Goal: Task Accomplishment & Management: Complete application form

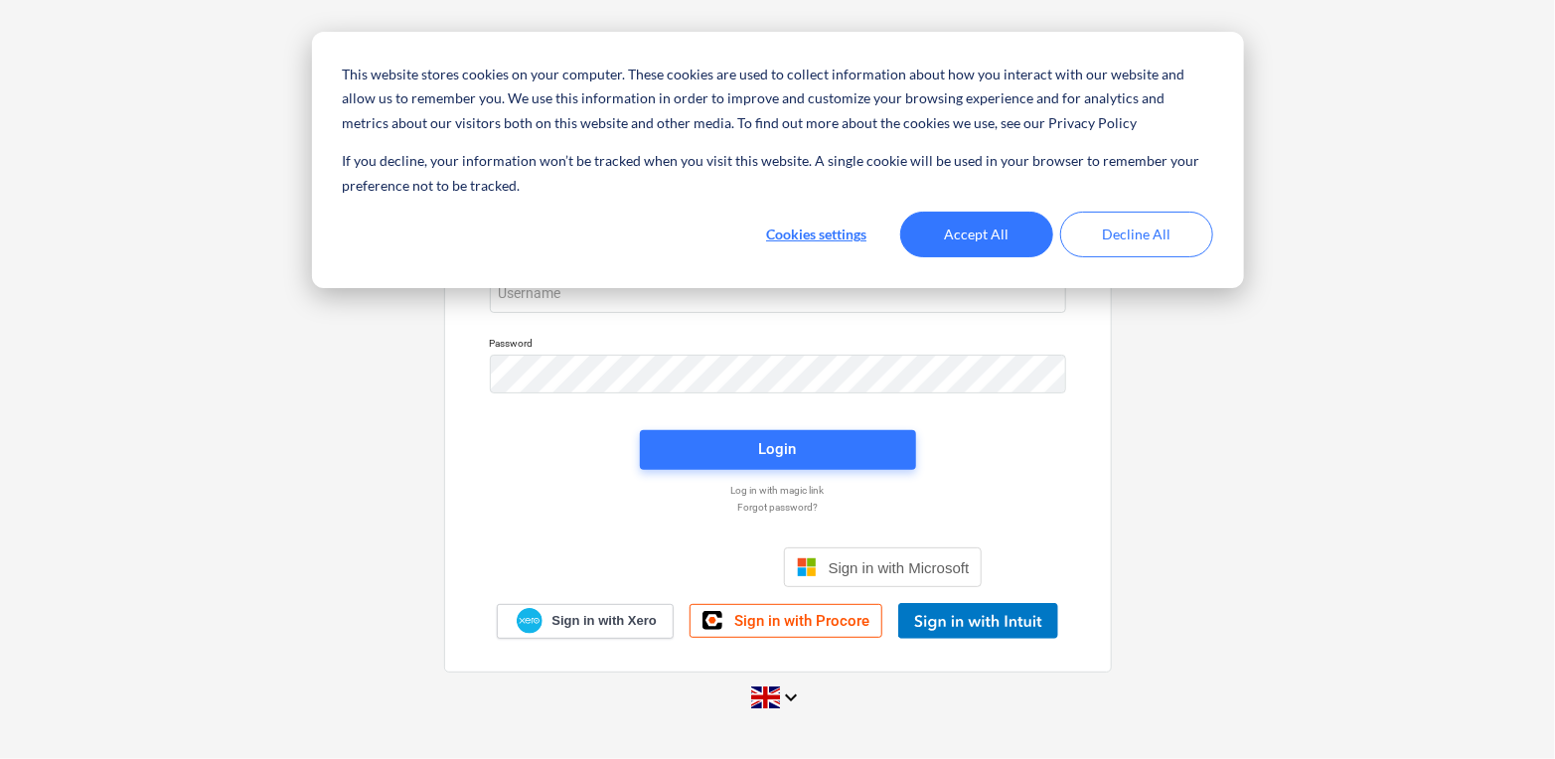
click at [663, 281] on div "This website stores cookies on your computer. These cookies are used to collect…" at bounding box center [778, 160] width 932 height 256
click at [1015, 217] on button "Accept All" at bounding box center [976, 235] width 153 height 46
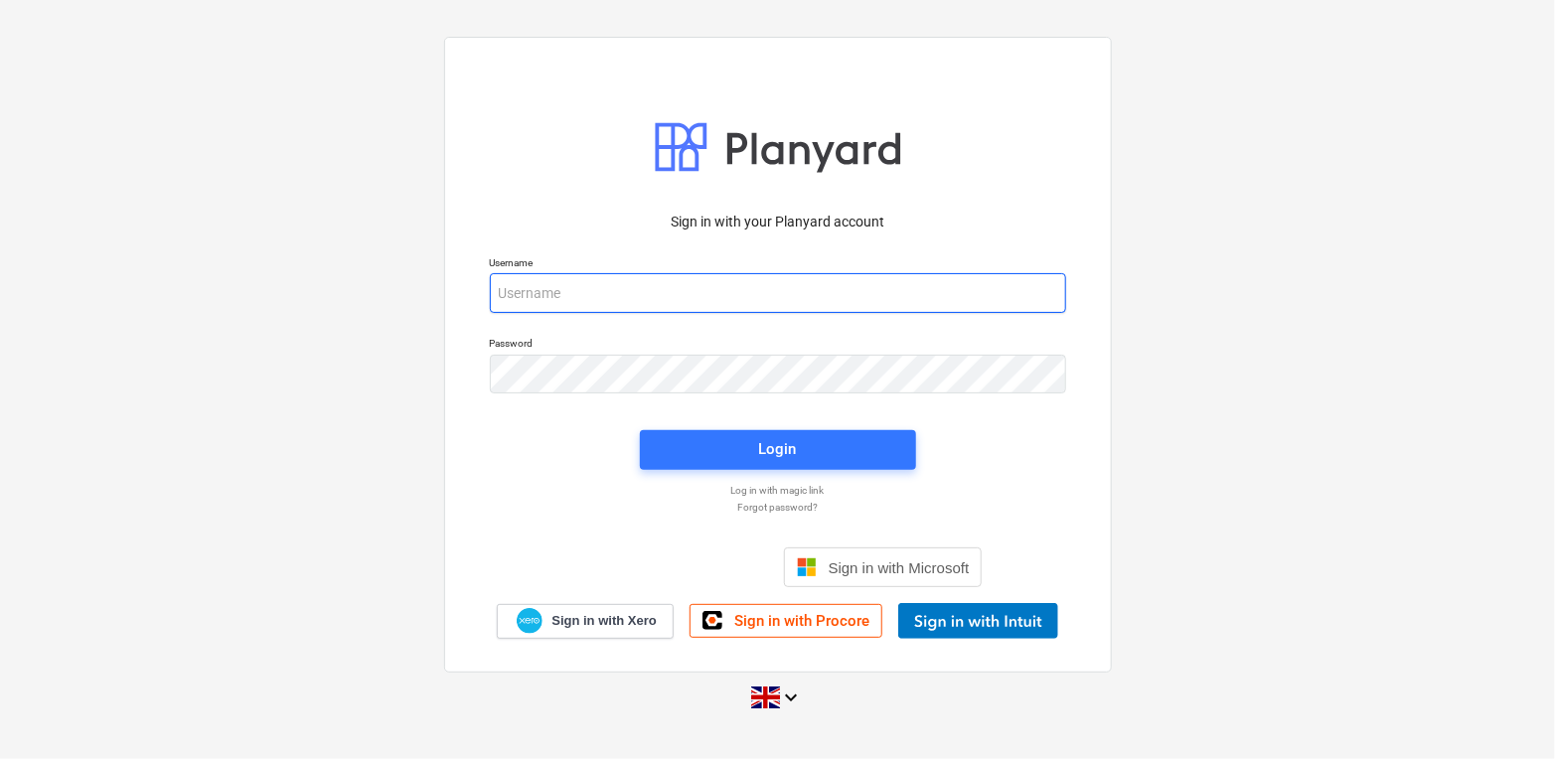
click at [819, 276] on input "email" at bounding box center [778, 293] width 576 height 40
type input "[PERSON_NAME][EMAIL_ADDRESS][DOMAIN_NAME]"
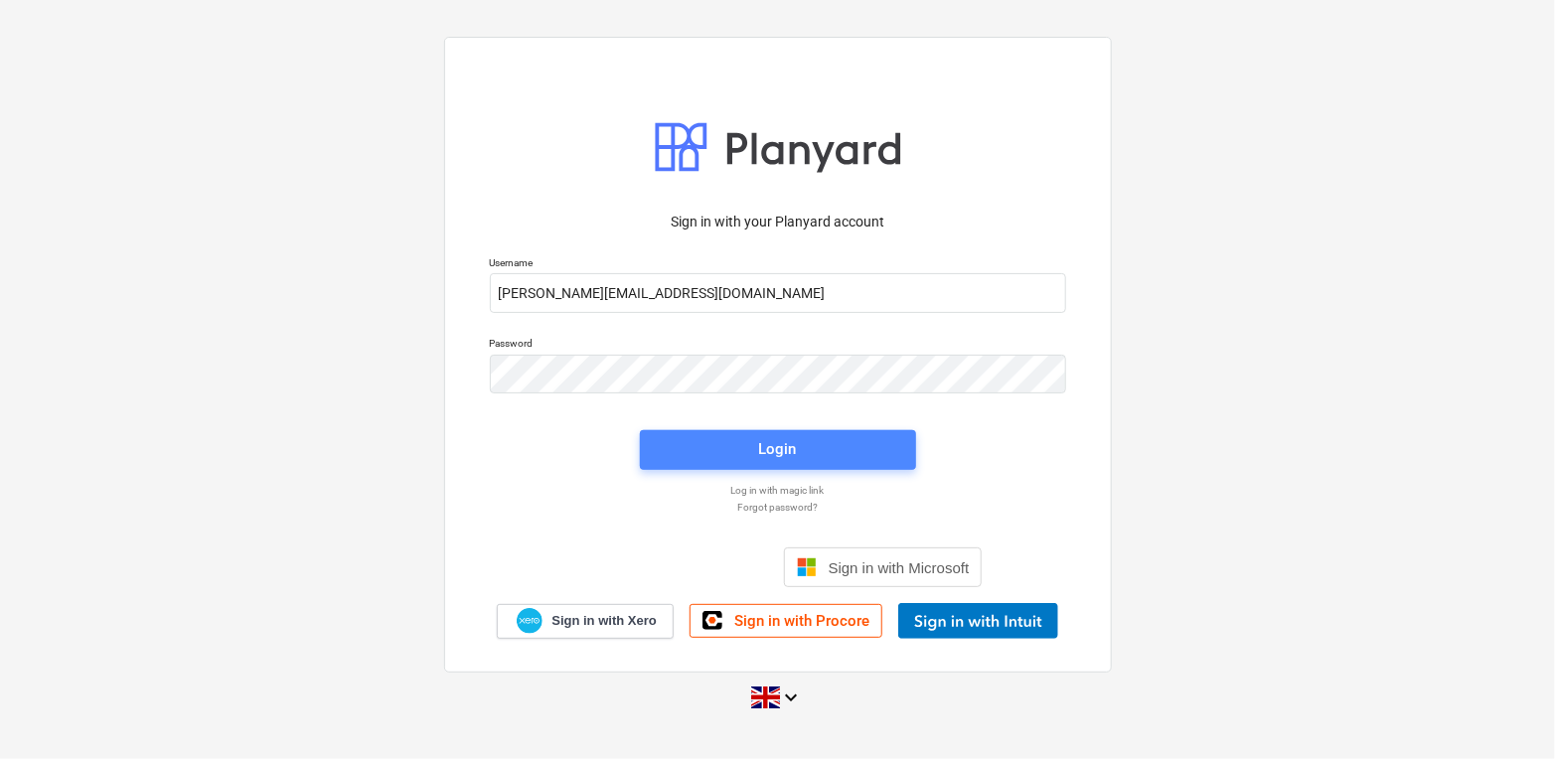
click at [747, 437] on span "Login" at bounding box center [778, 449] width 229 height 26
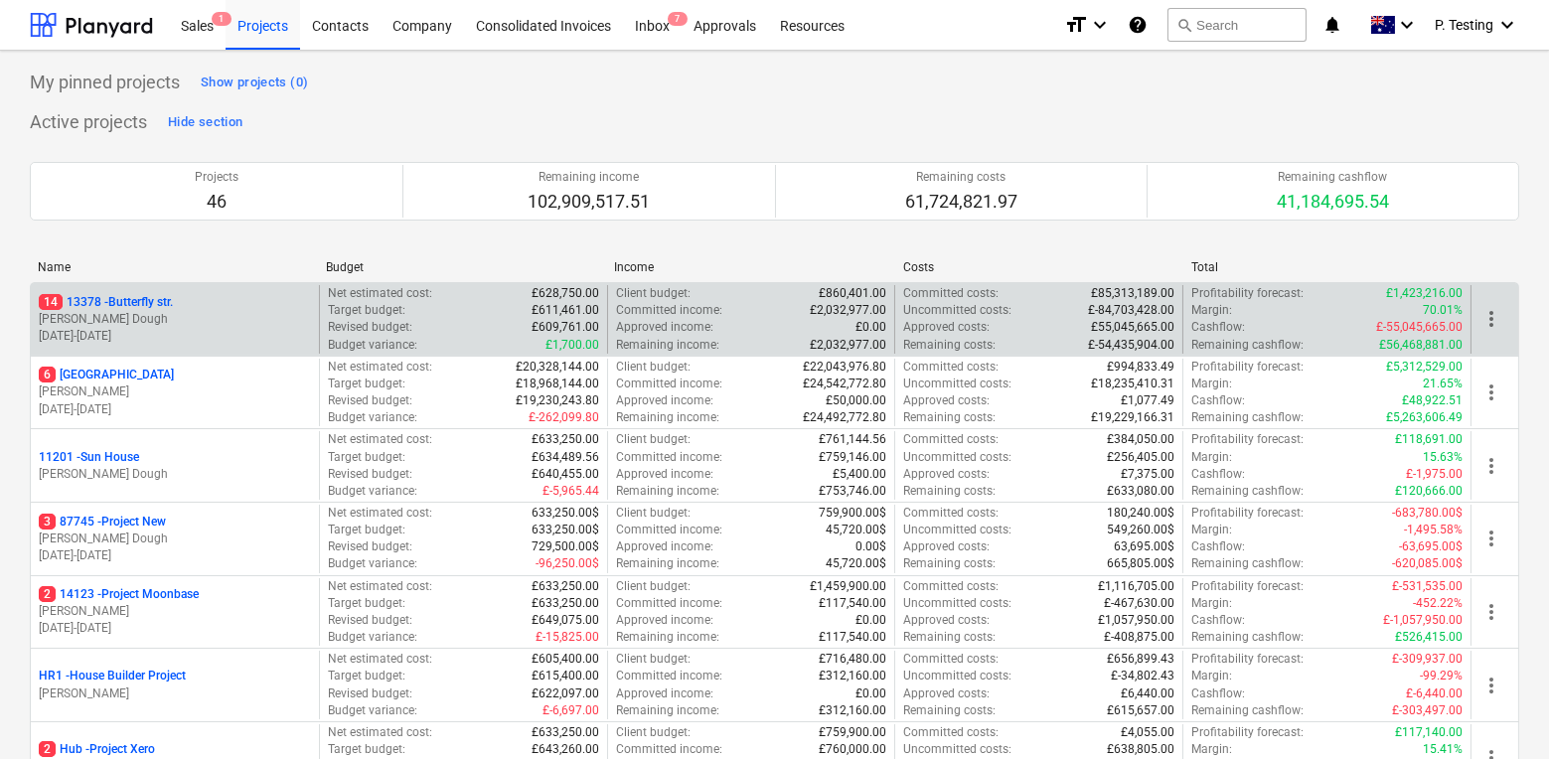
click at [228, 303] on div "14 [STREET_ADDRESS]" at bounding box center [175, 302] width 272 height 17
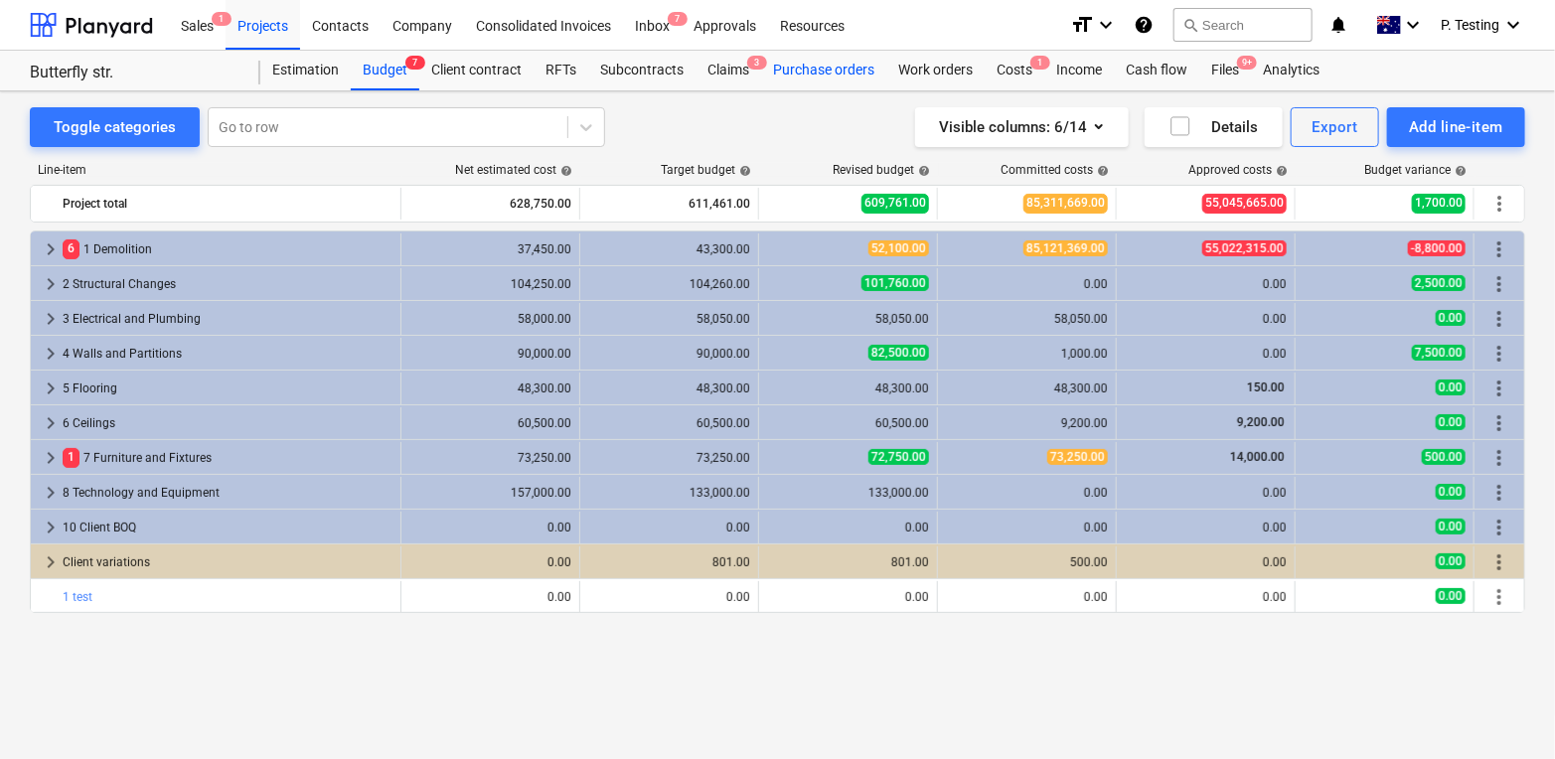
click at [794, 80] on div "Purchase orders" at bounding box center [823, 71] width 125 height 40
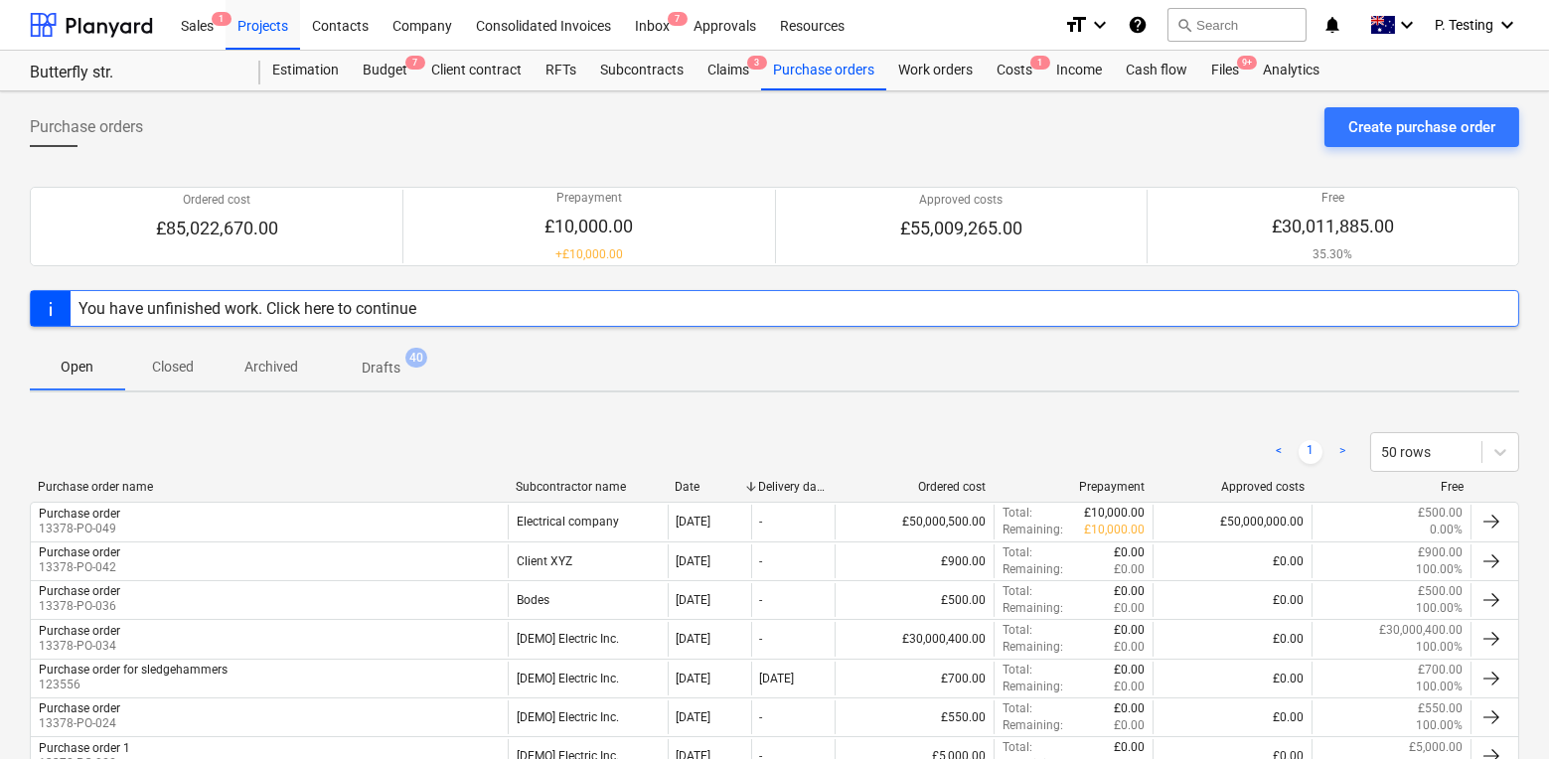
click at [1404, 153] on div "Purchase orders Create purchase order" at bounding box center [774, 135] width 1489 height 56
click at [1400, 132] on div "Create purchase order" at bounding box center [1421, 127] width 147 height 26
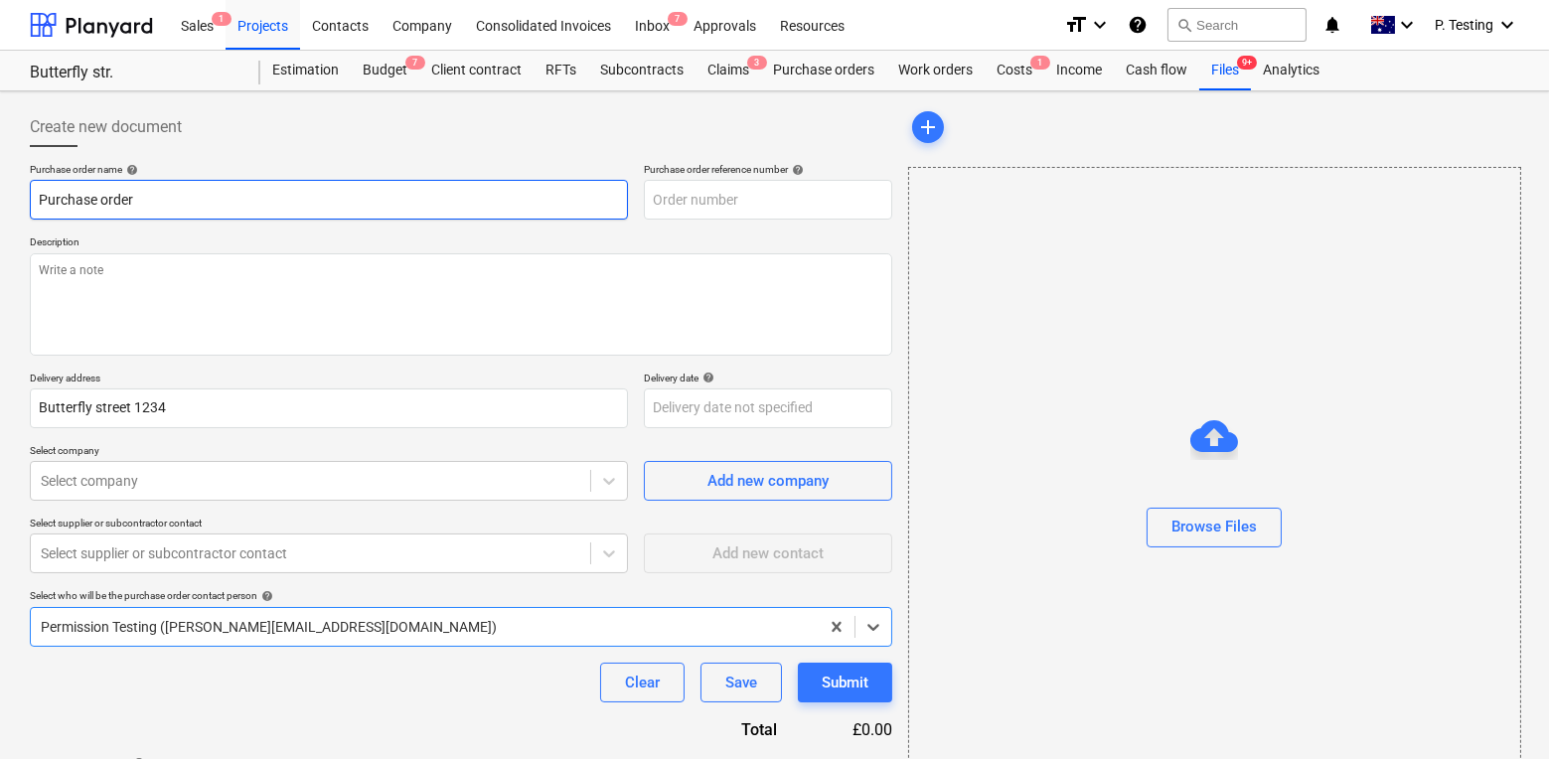
type textarea "x"
type input "13378-PO-093"
click at [427, 217] on input "Purchase order" at bounding box center [329, 200] width 598 height 40
type textarea "x"
type input "Purchase order"
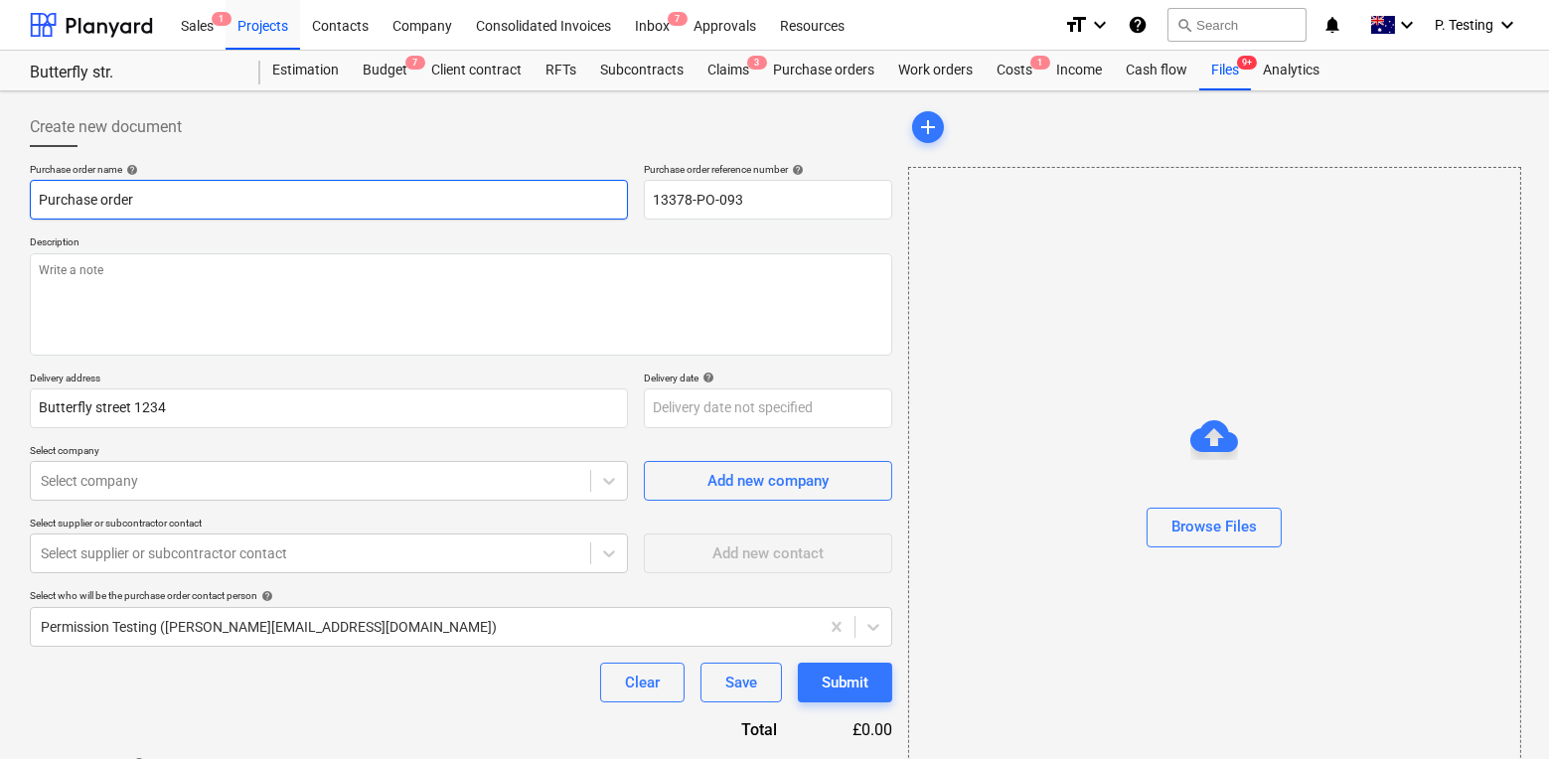
type textarea "x"
type input "Purchase order te"
type textarea "x"
type input "Purchase order tes"
type textarea "x"
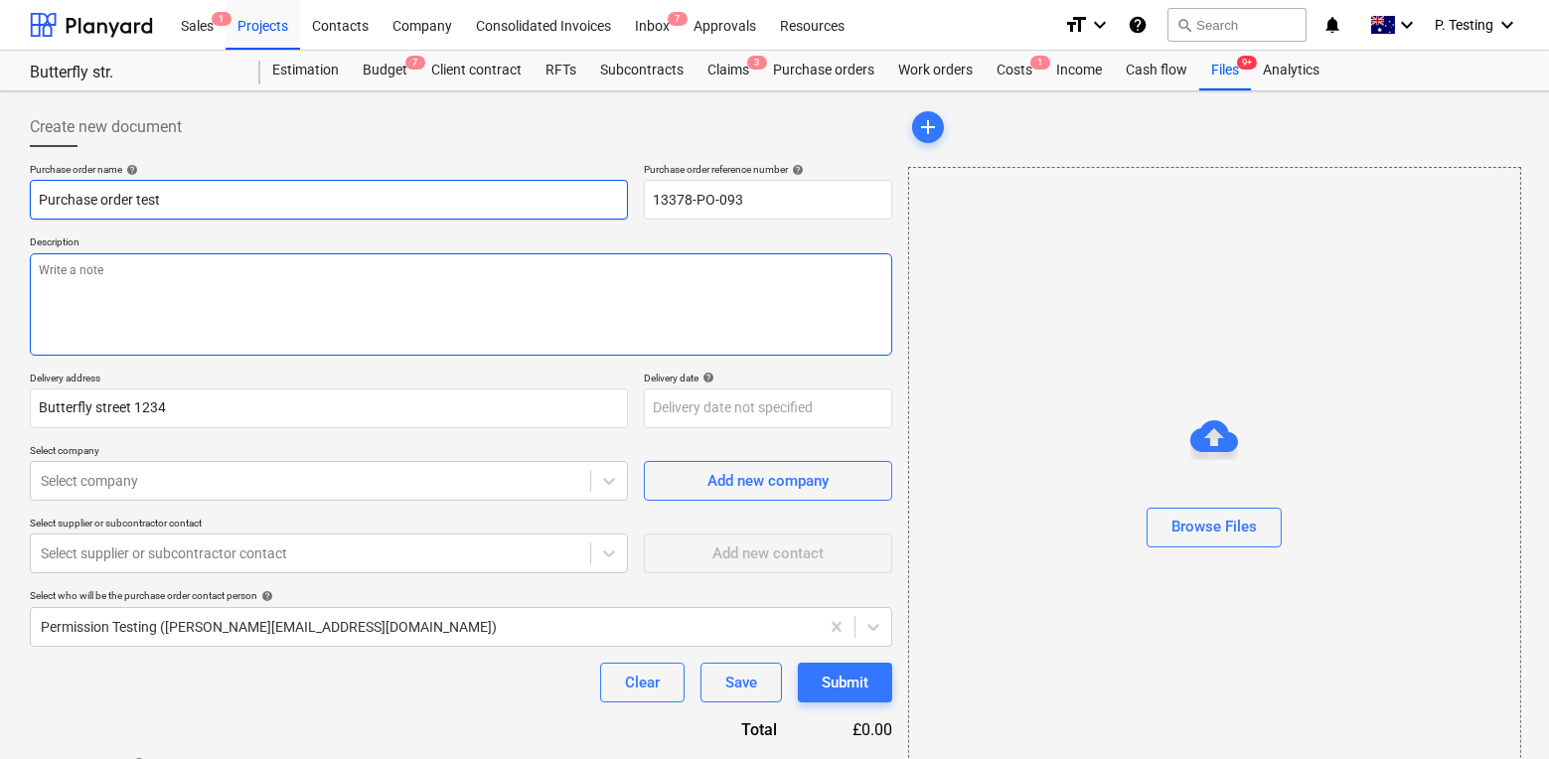
type input "Purchase order test"
click at [386, 316] on textarea at bounding box center [461, 304] width 862 height 102
type textarea "x"
type textarea "te"
type textarea "x"
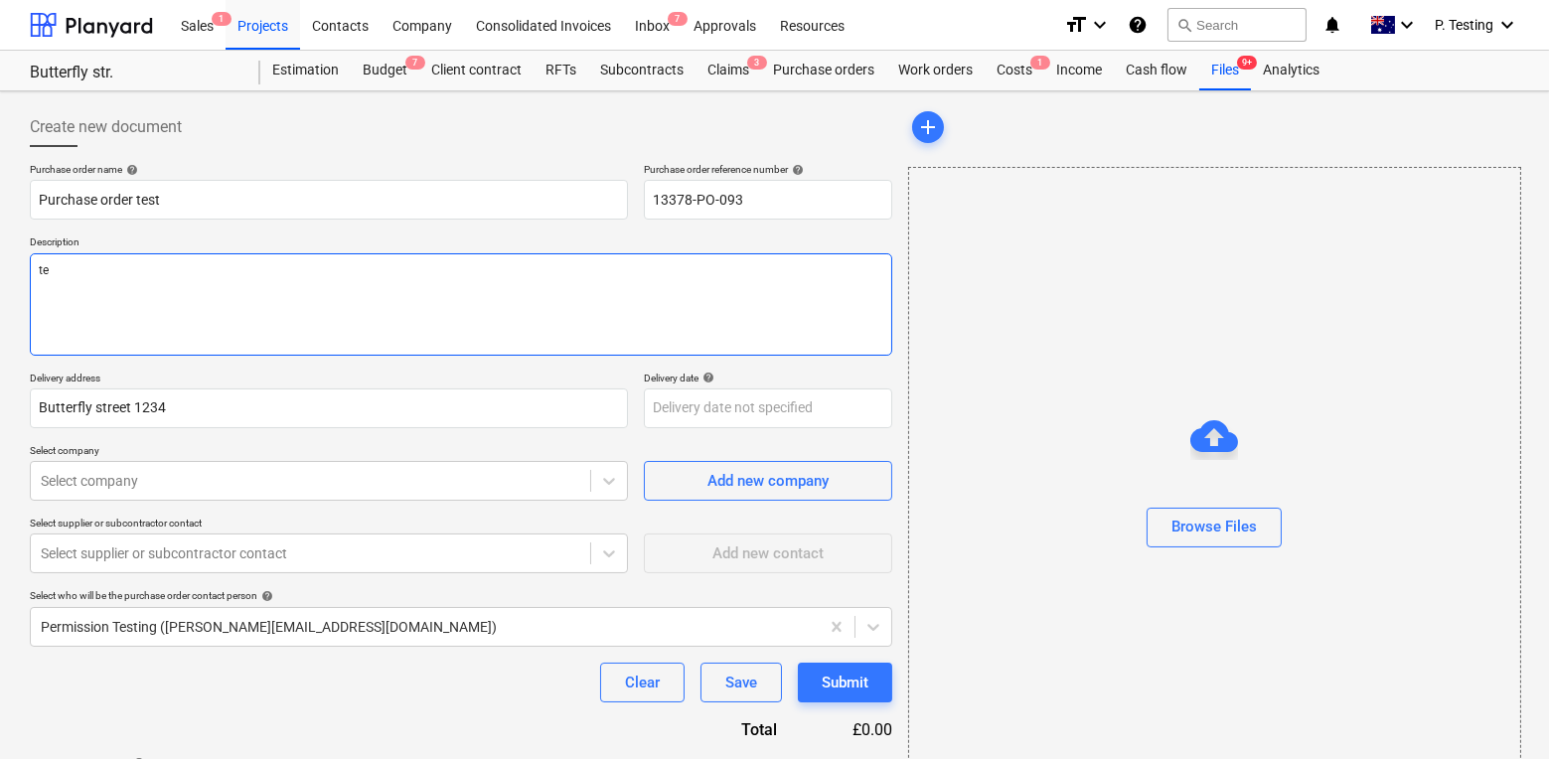
type textarea "tes"
type textarea "x"
type textarea "tess"
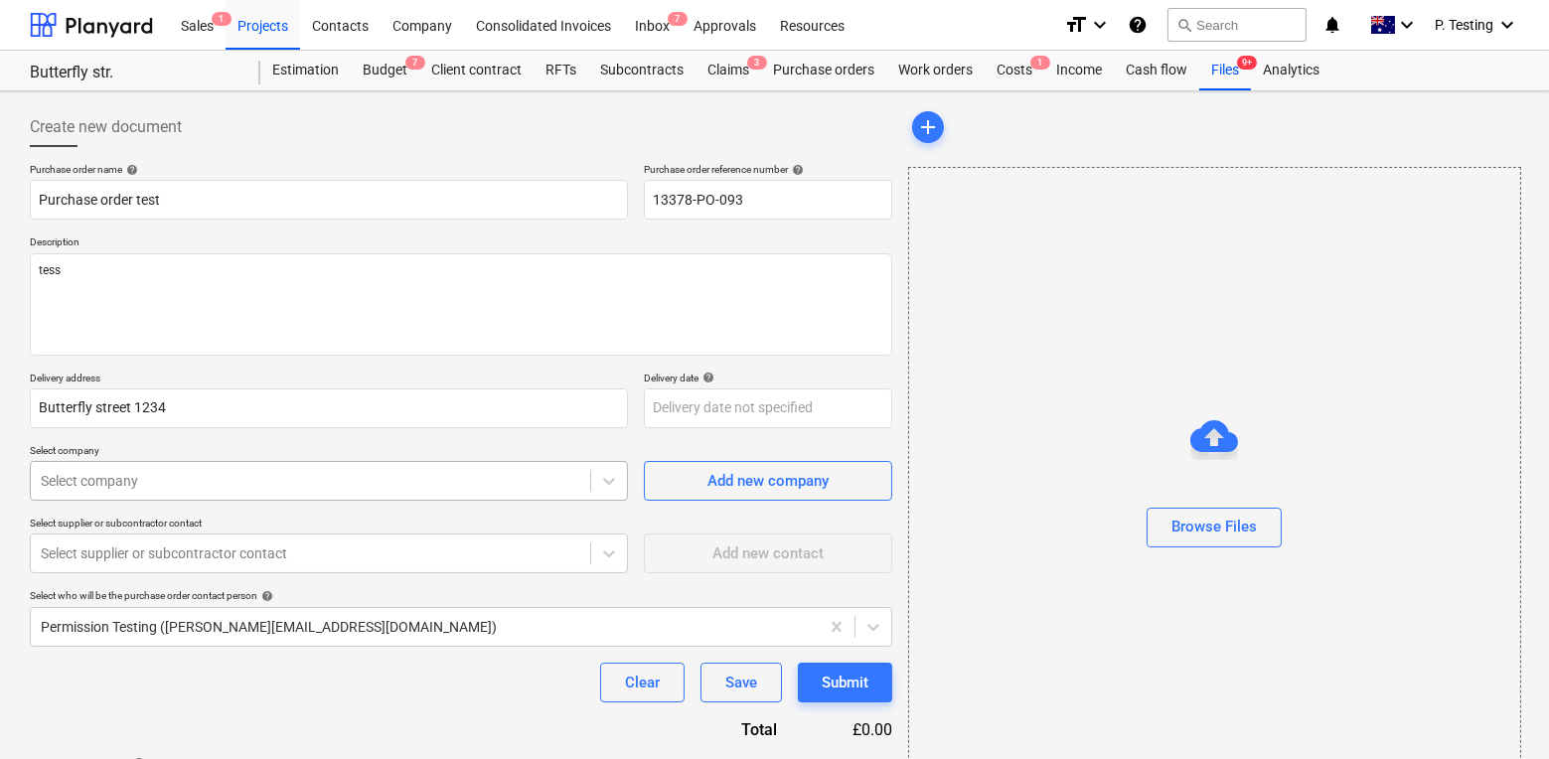
click at [392, 495] on body "This website stores cookies on your computer. These cookies are used to collect…" at bounding box center [774, 379] width 1549 height 759
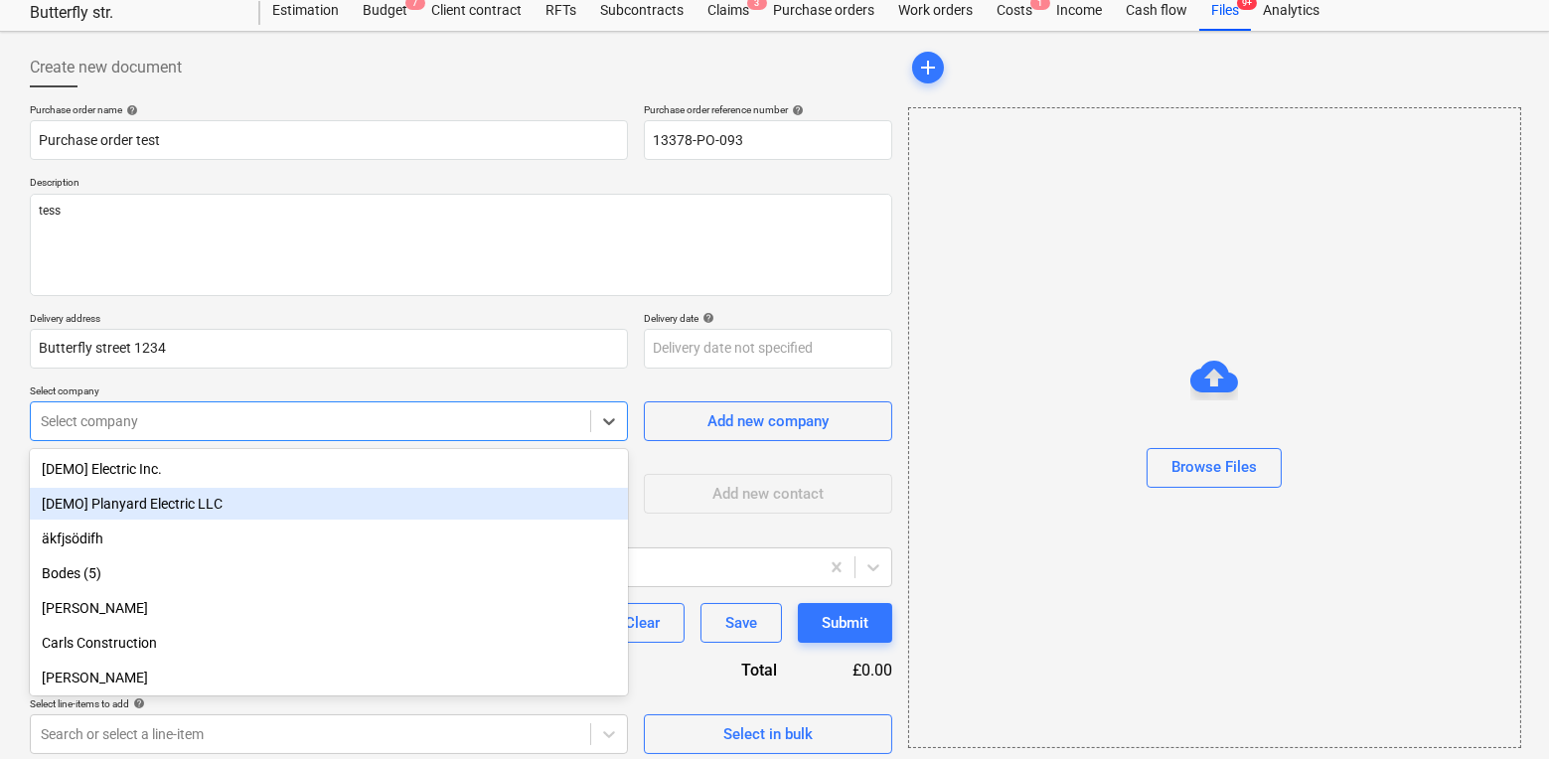
click at [377, 518] on div "[DEMO] Planyard Electric LLC" at bounding box center [329, 504] width 598 height 32
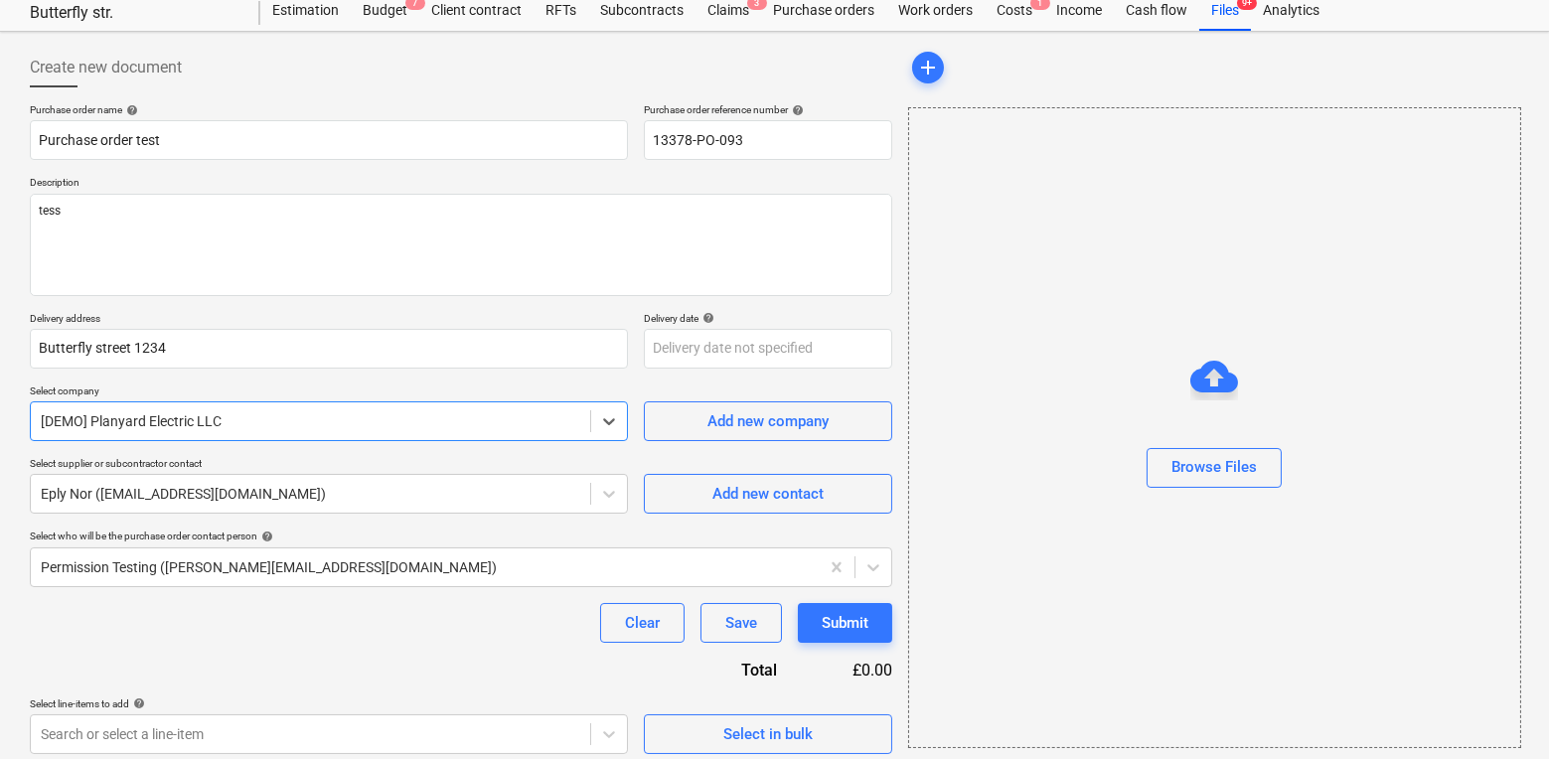
scroll to position [70, 0]
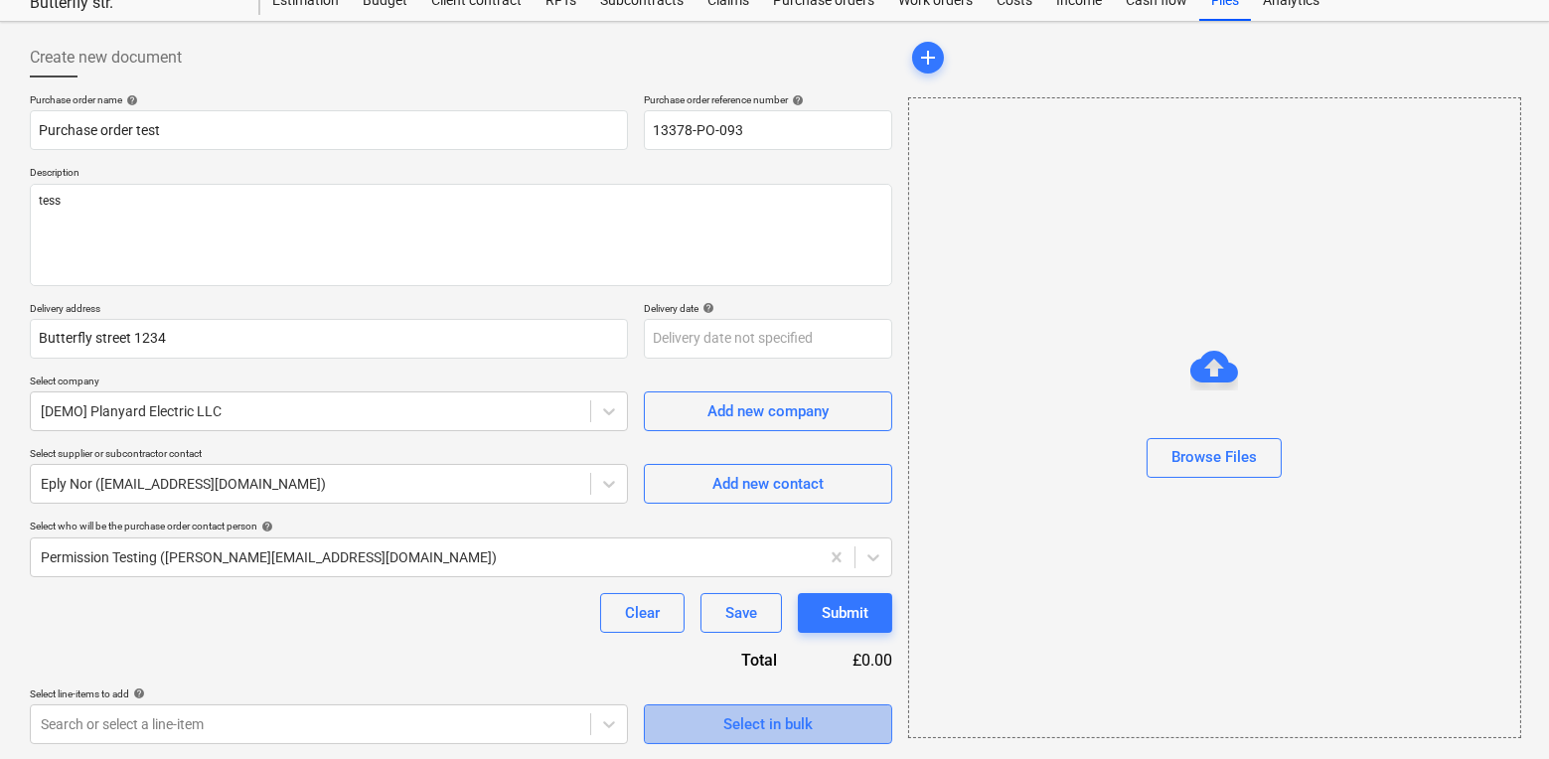
click at [725, 707] on button "Select in bulk" at bounding box center [768, 724] width 248 height 40
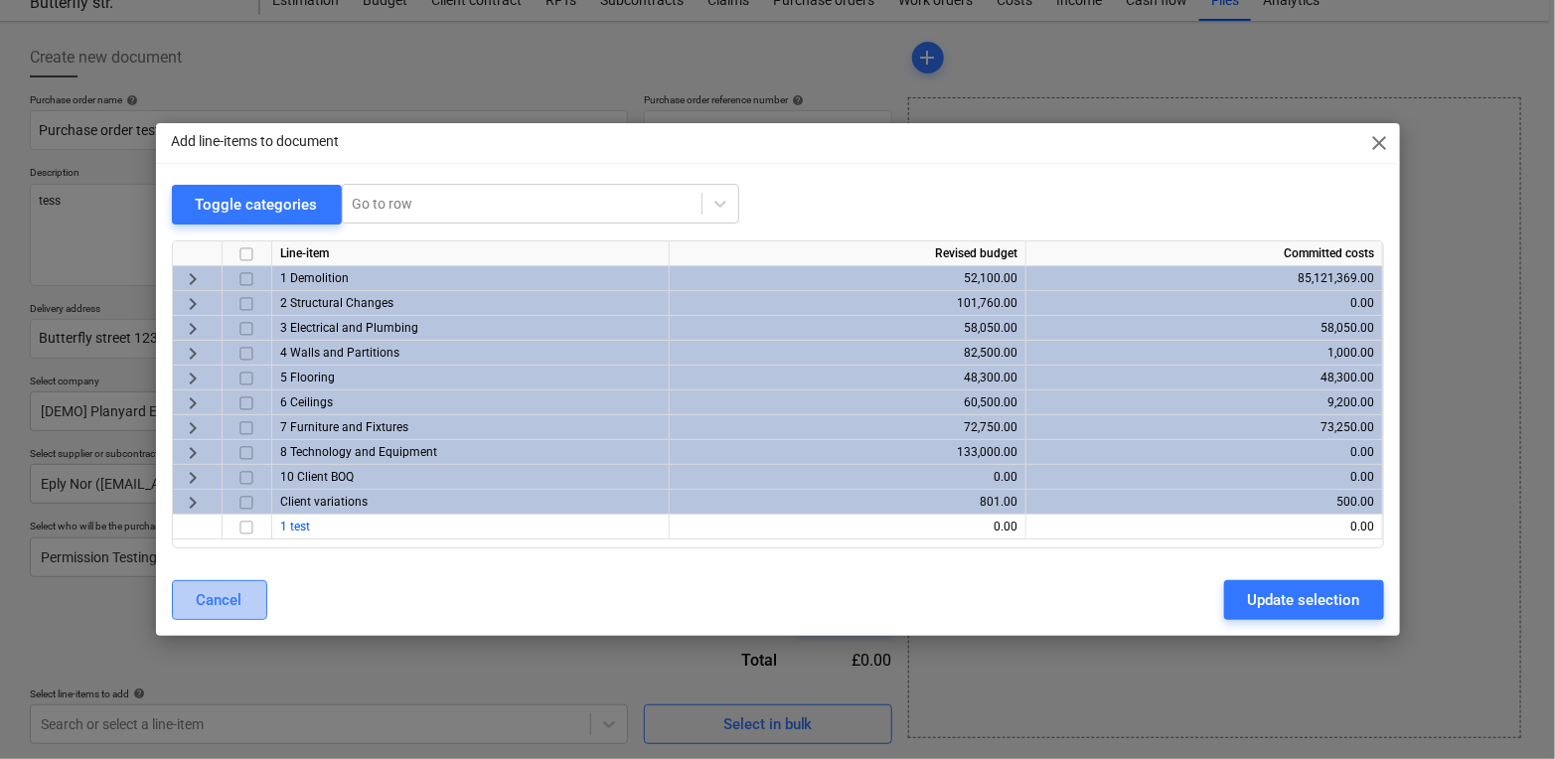
click at [237, 612] on div "Cancel" at bounding box center [220, 600] width 46 height 26
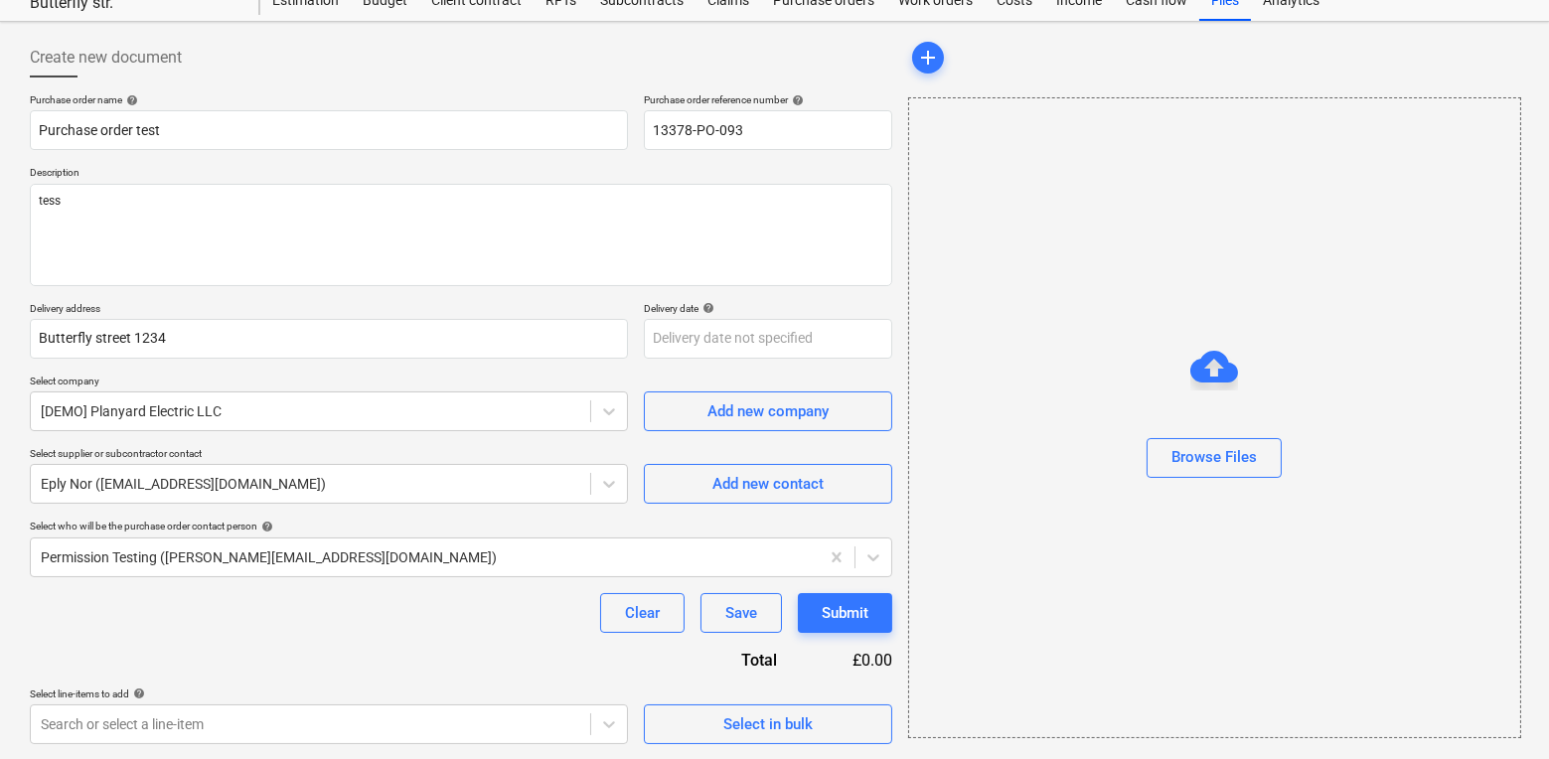
click at [300, 748] on div "Create new document Purchase order name help Purchase order test Purchase order…" at bounding box center [461, 391] width 878 height 722
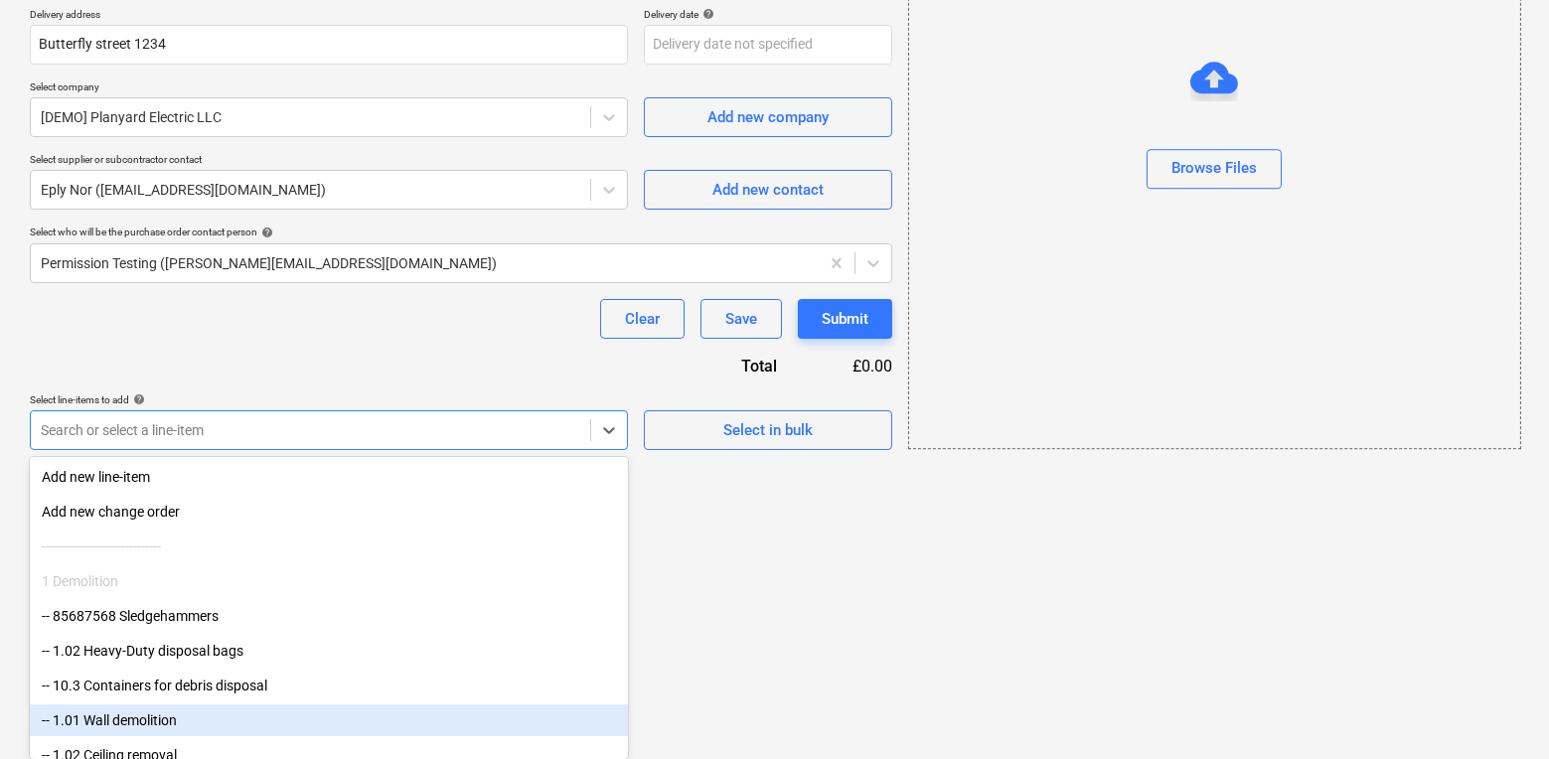
click at [300, 395] on body "This website stores cookies on your computer. These cookies are used to collect…" at bounding box center [774, 15] width 1549 height 759
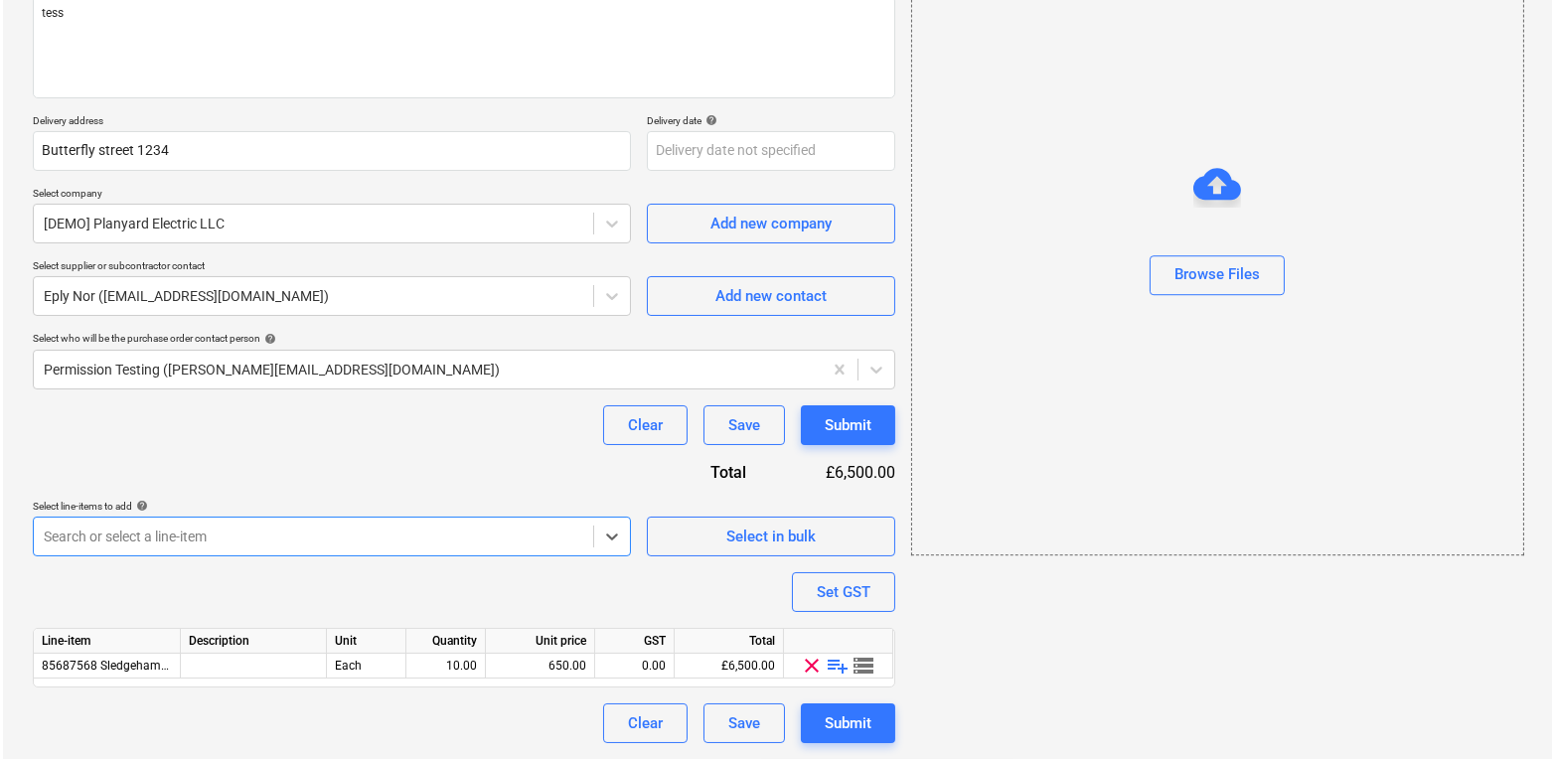
scroll to position [256, 0]
click at [852, 726] on div "Submit" at bounding box center [845, 724] width 47 height 26
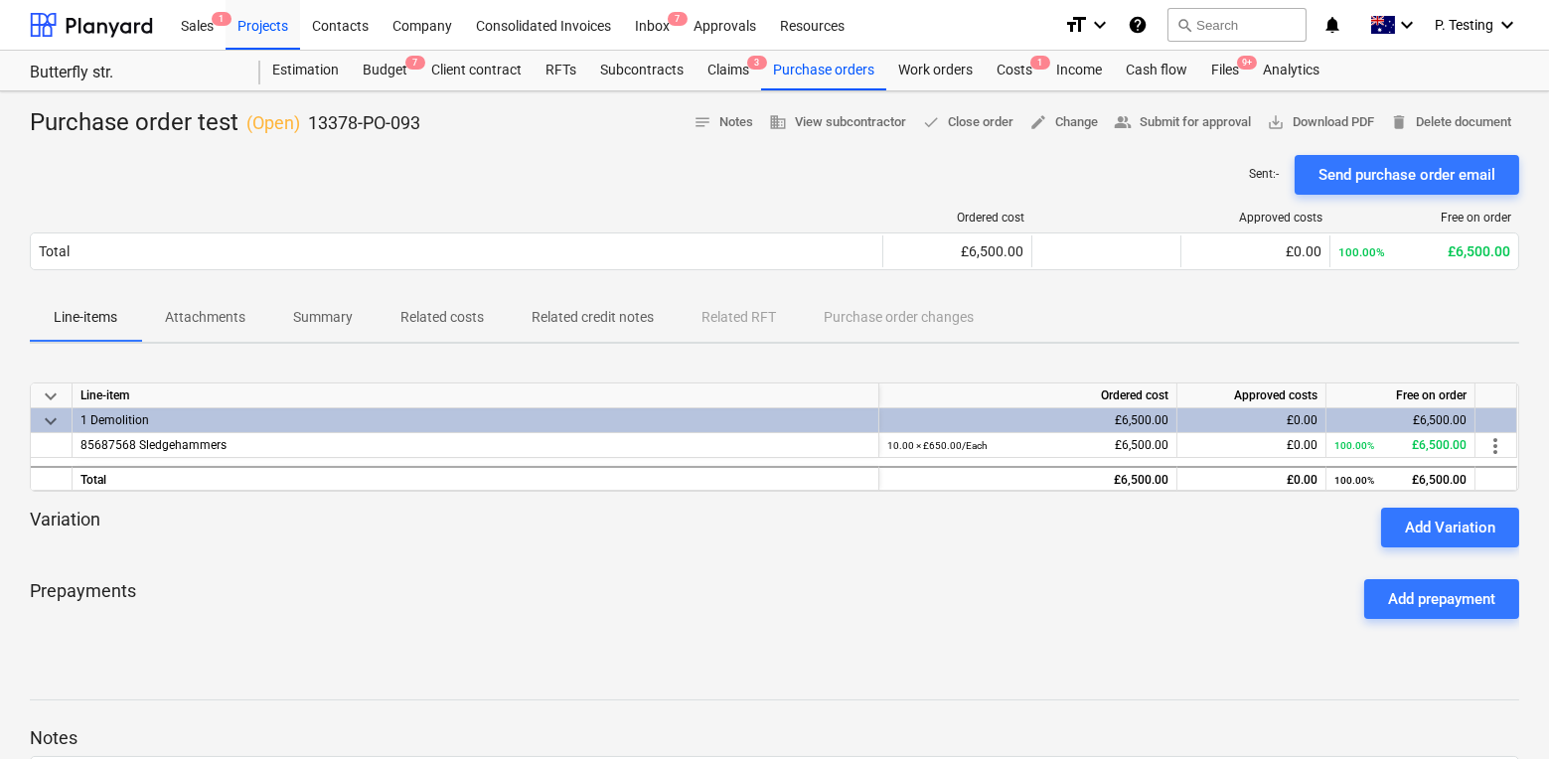
drag, startPoint x: 1205, startPoint y: 197, endPoint x: 1079, endPoint y: 196, distance: 126.2
click at [1178, 196] on div "Ordered cost Approved costs Free on order Total £6,500.00 £0.00 100.00% £6,500.…" at bounding box center [774, 244] width 1489 height 99
click at [837, 71] on div "Purchase orders" at bounding box center [823, 71] width 125 height 40
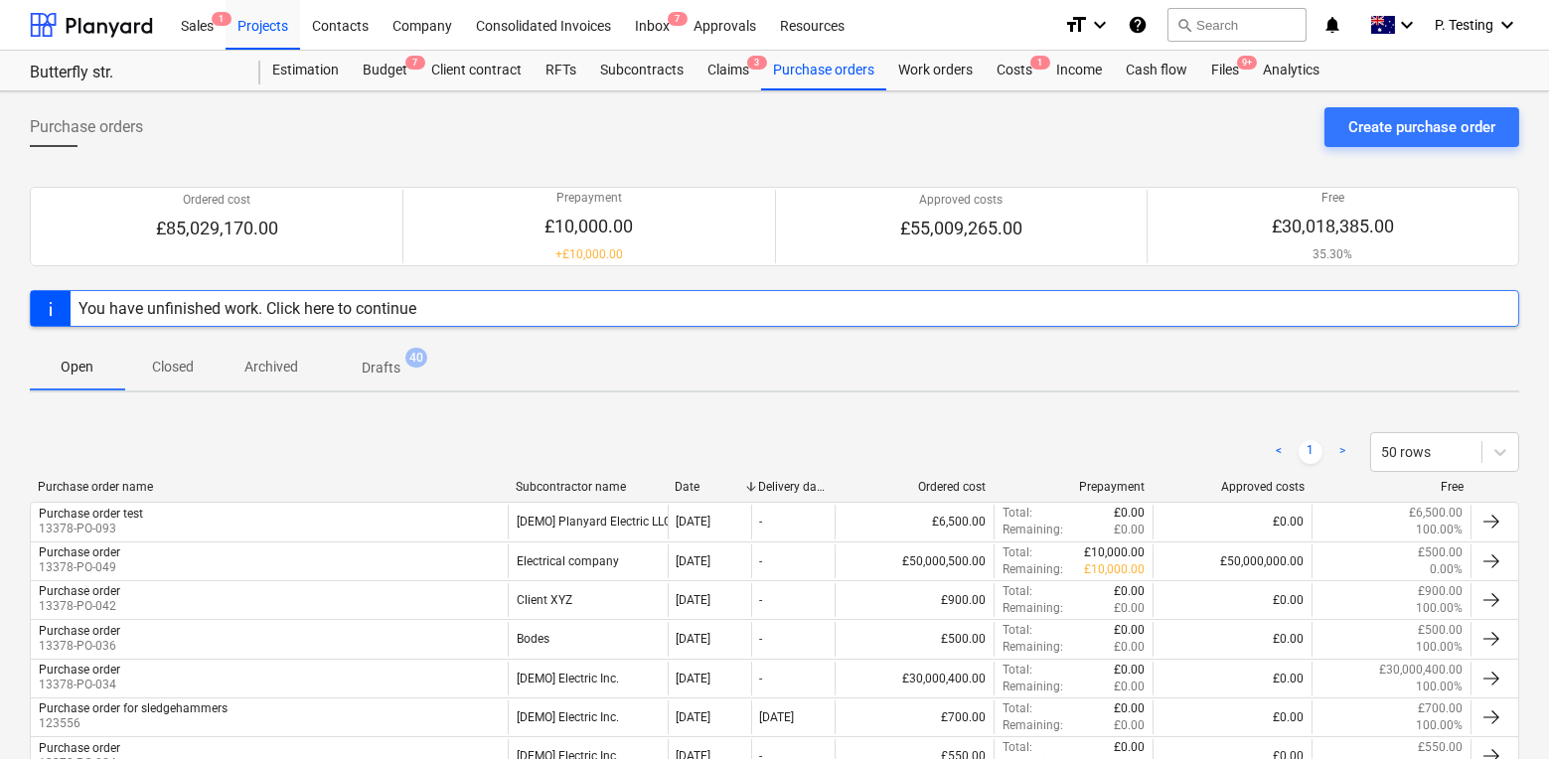
click at [1412, 104] on div "Purchase orders Create purchase order Ordered cost £85,029,170.00 Prepayment £1…" at bounding box center [774, 547] width 1549 height 913
click at [1389, 118] on div "Create purchase order" at bounding box center [1421, 127] width 147 height 26
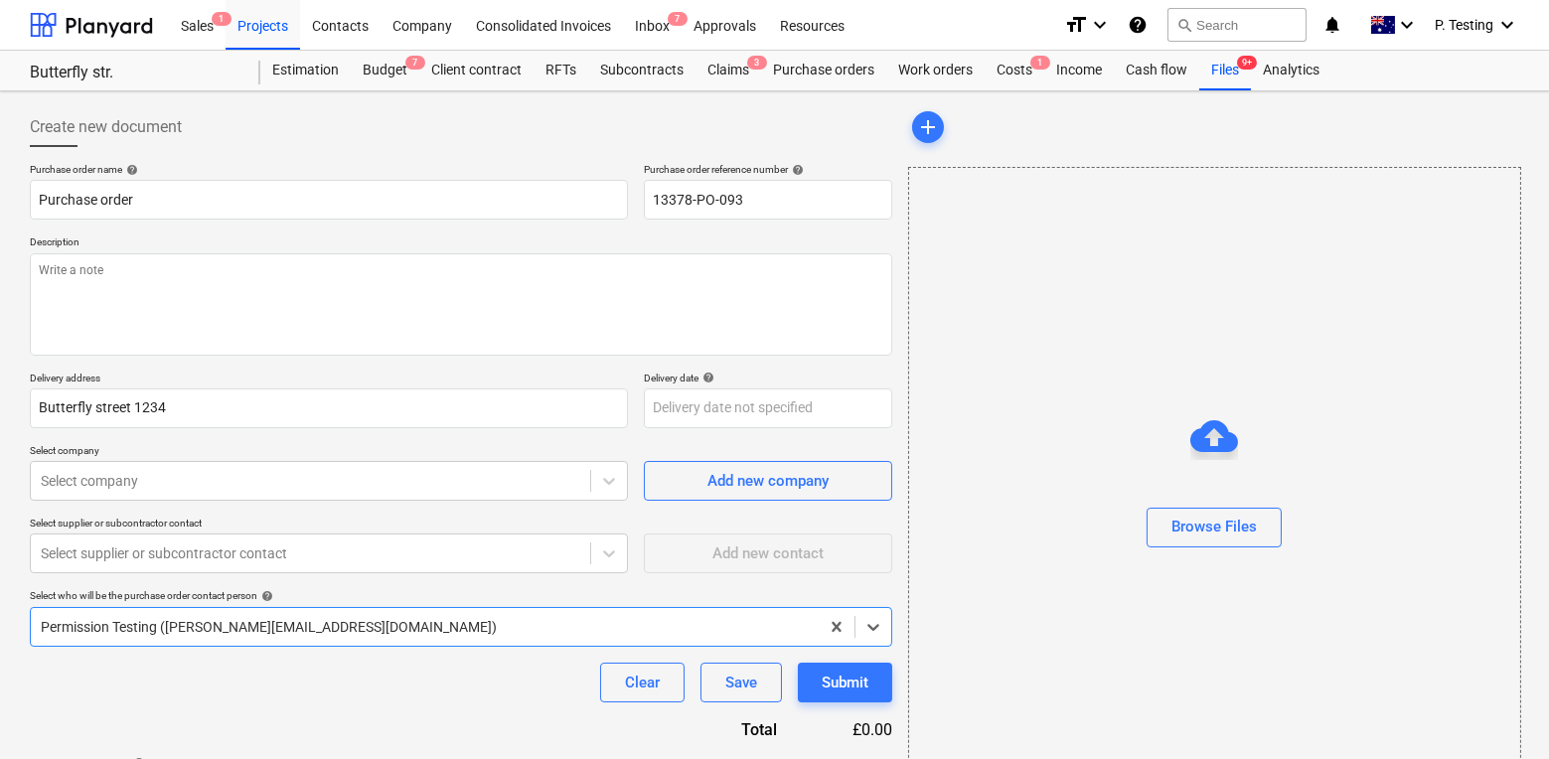
click at [272, 507] on div "Purchase order name help Purchase order Purchase order reference number help 13…" at bounding box center [461, 488] width 862 height 651
click at [272, 501] on div "Purchase order name help Purchase order Purchase order reference number help 13…" at bounding box center [461, 488] width 862 height 651
click at [274, 476] on body "This website stores cookies on your computer. These cookies are used to collect…" at bounding box center [774, 379] width 1549 height 759
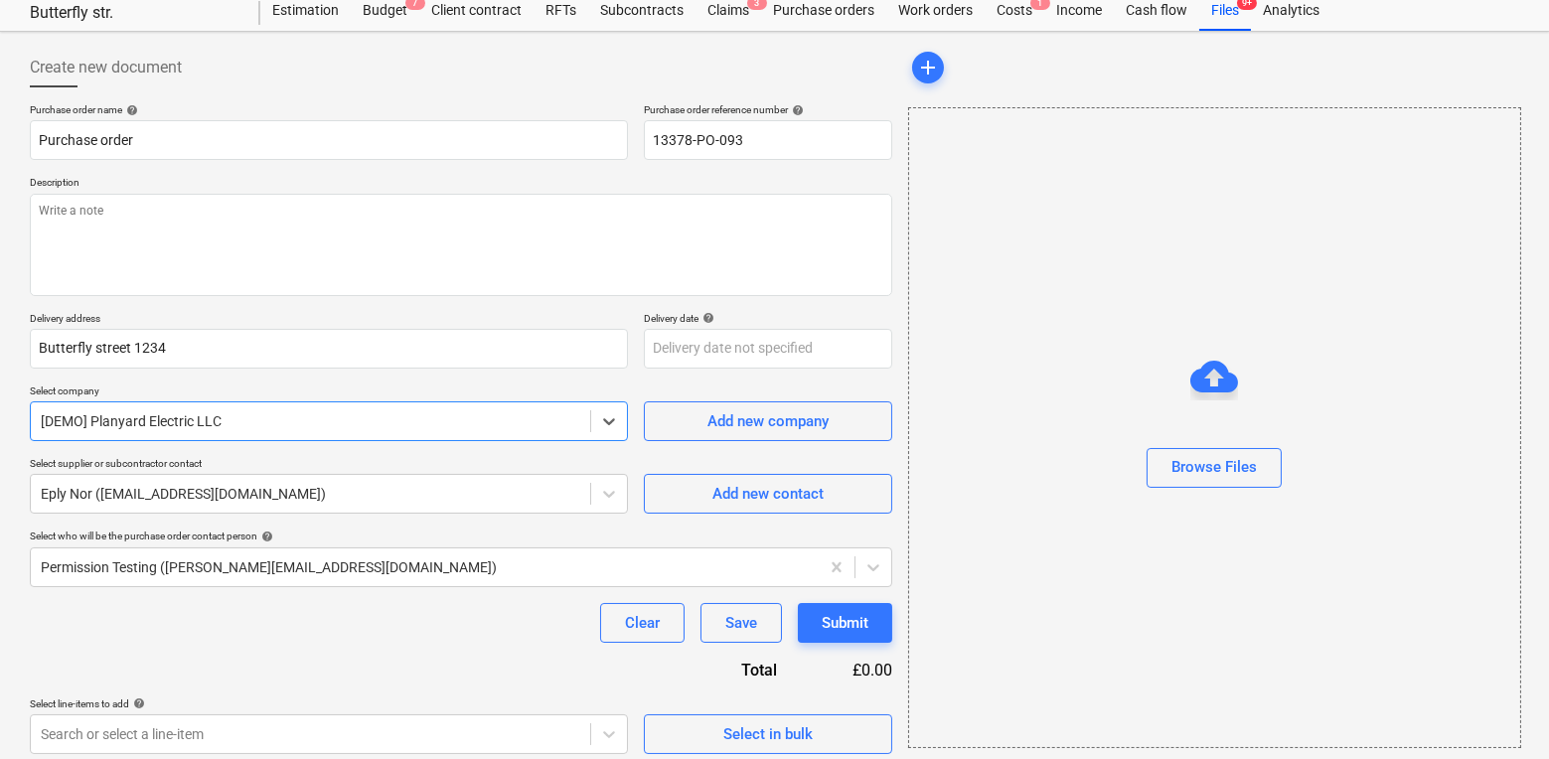
click at [270, 317] on p "Delivery address" at bounding box center [329, 320] width 598 height 17
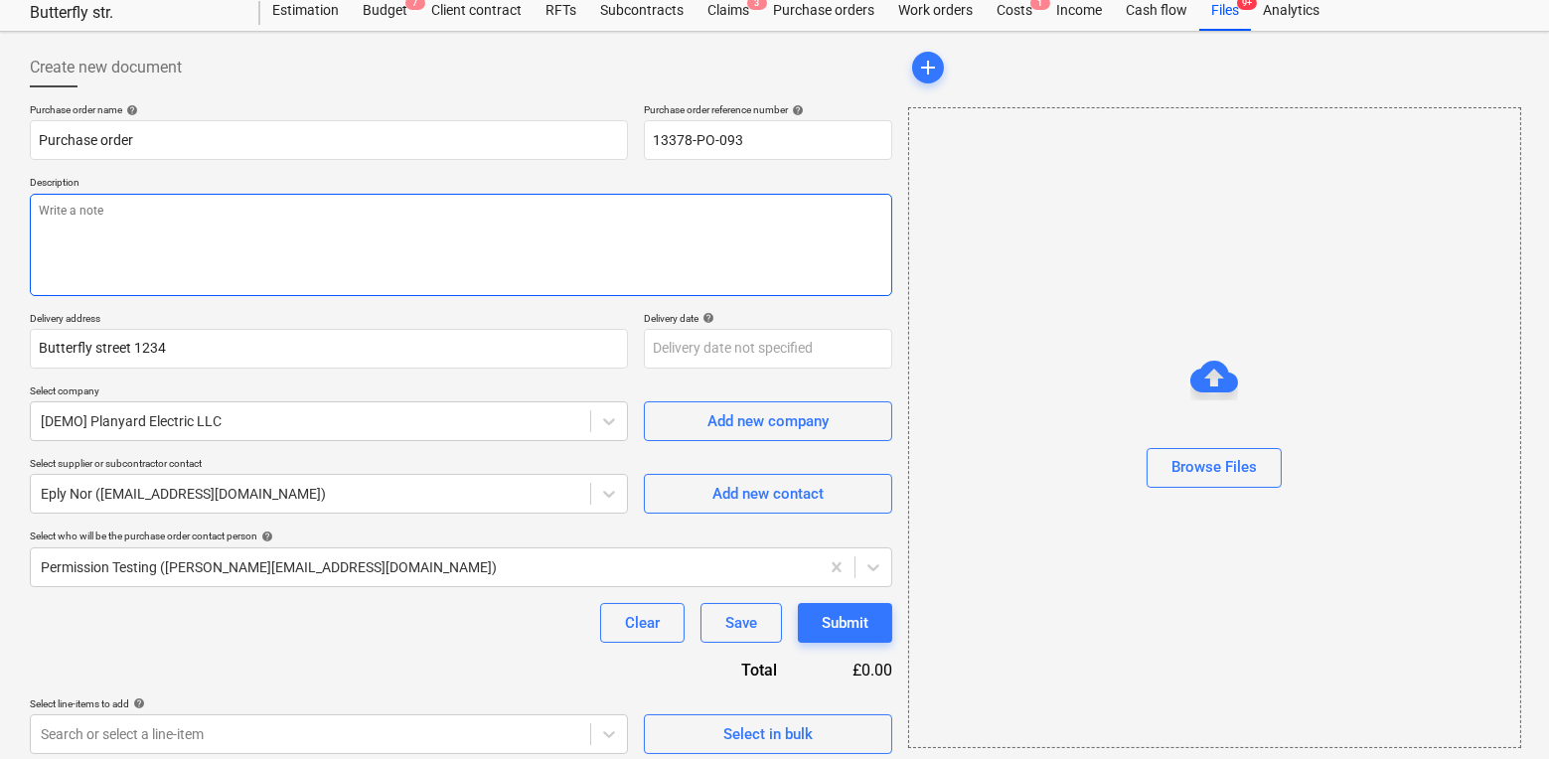
click at [270, 265] on textarea at bounding box center [461, 245] width 862 height 102
type textarea "x"
type textarea "d"
type textarea "x"
type textarea "dfd"
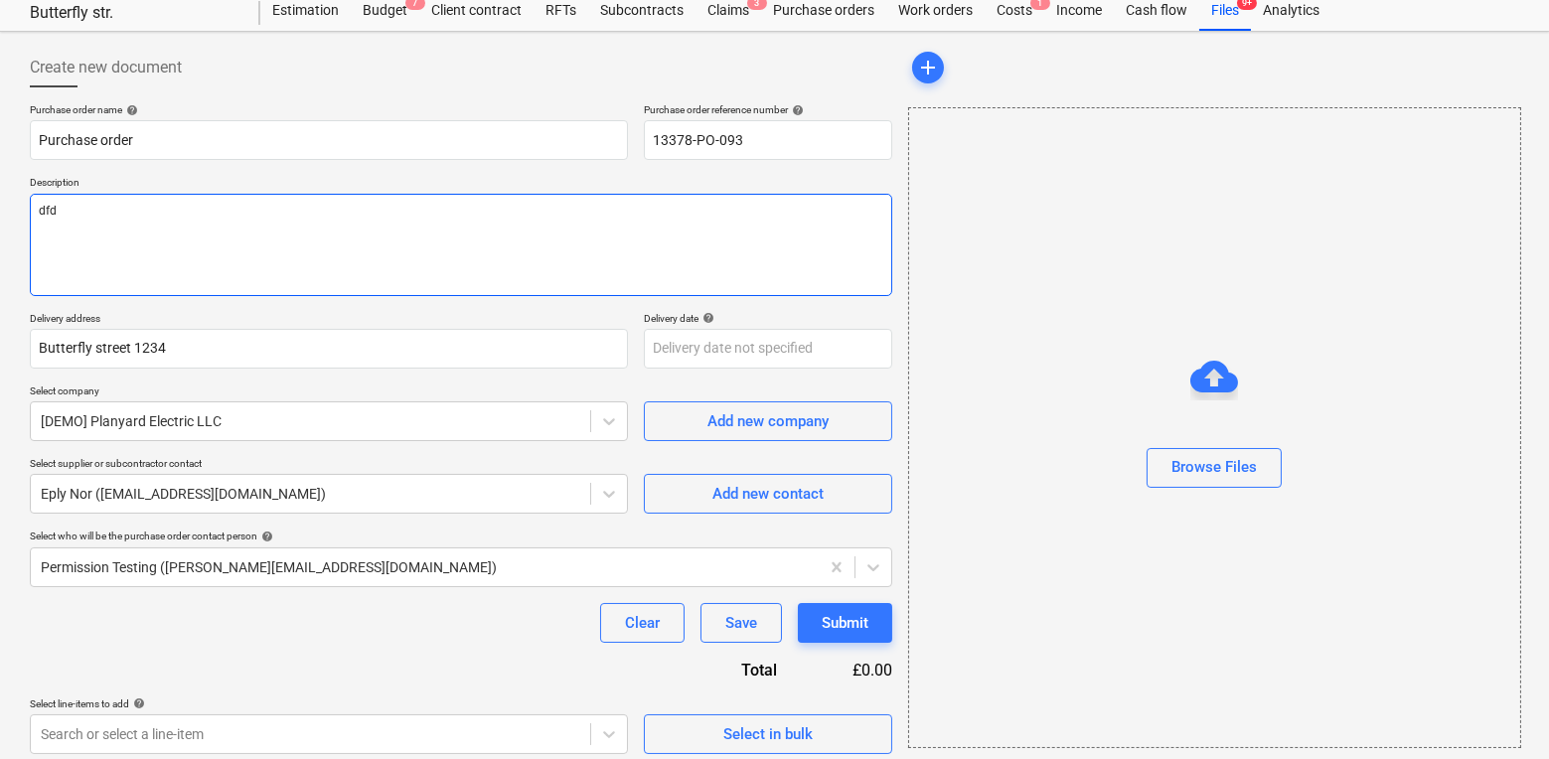
type textarea "x"
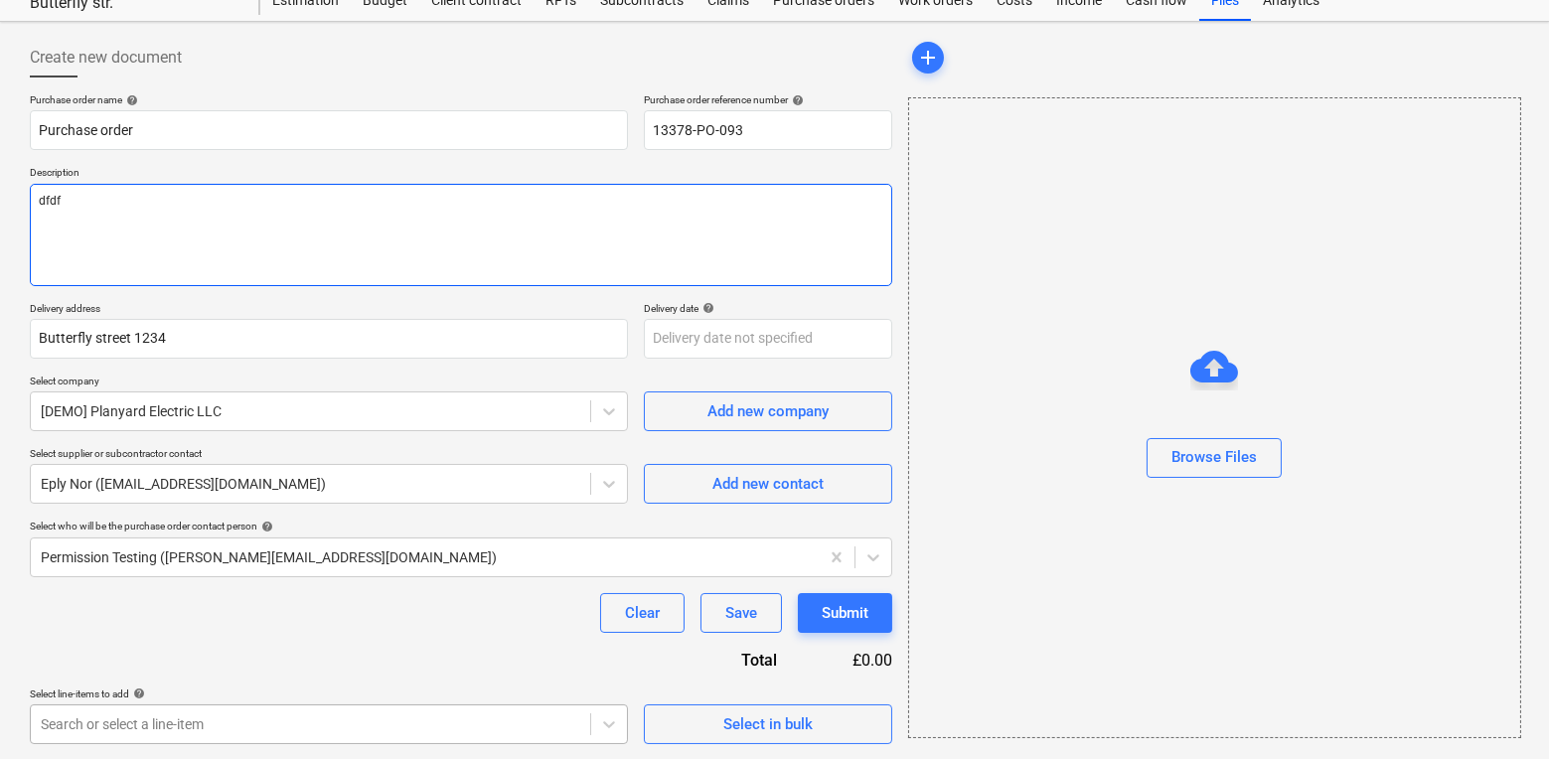
type textarea "dfdf"
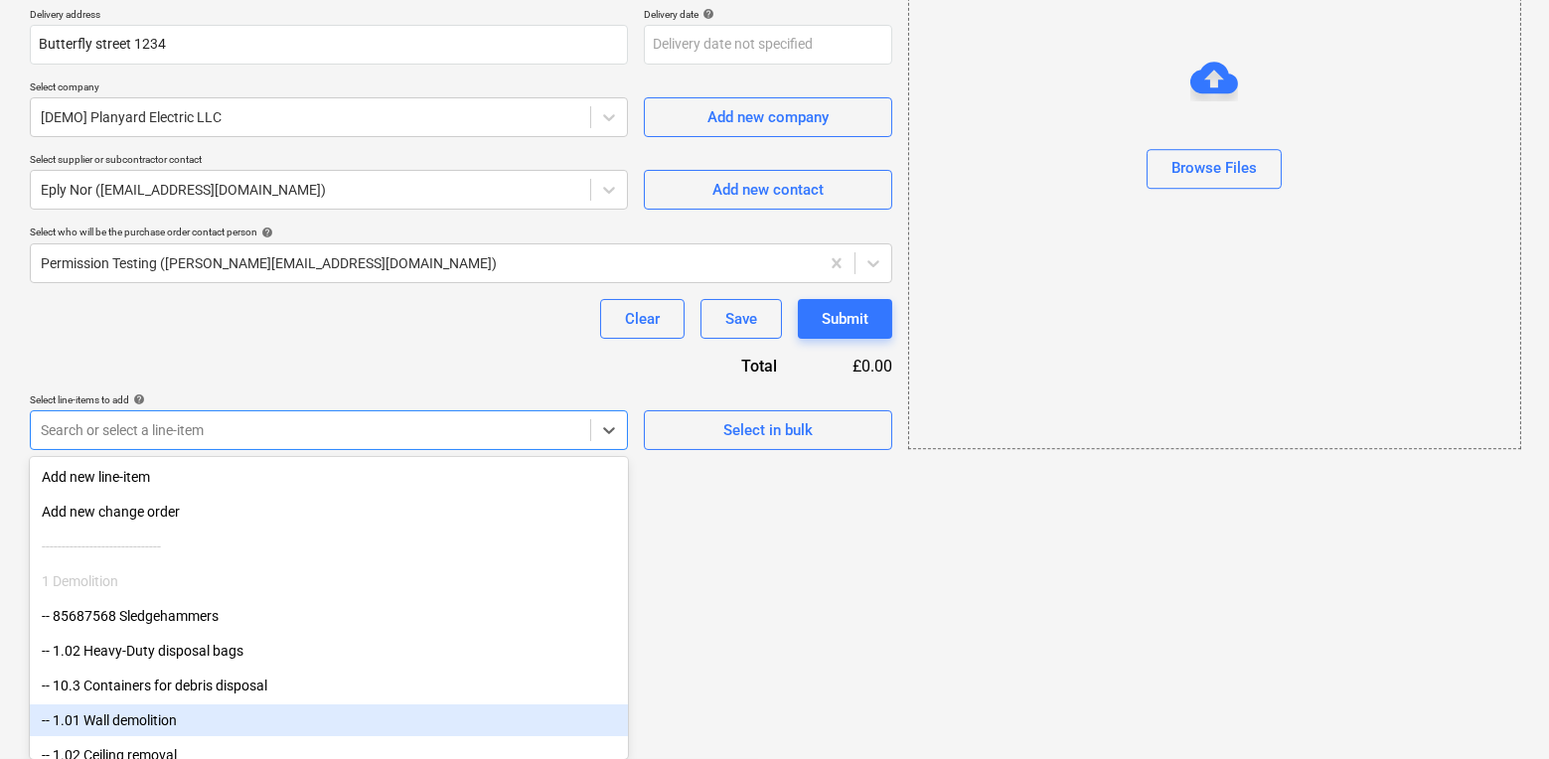
click at [268, 395] on body "This website stores cookies on your computer. These cookies are used to collect…" at bounding box center [774, 15] width 1549 height 759
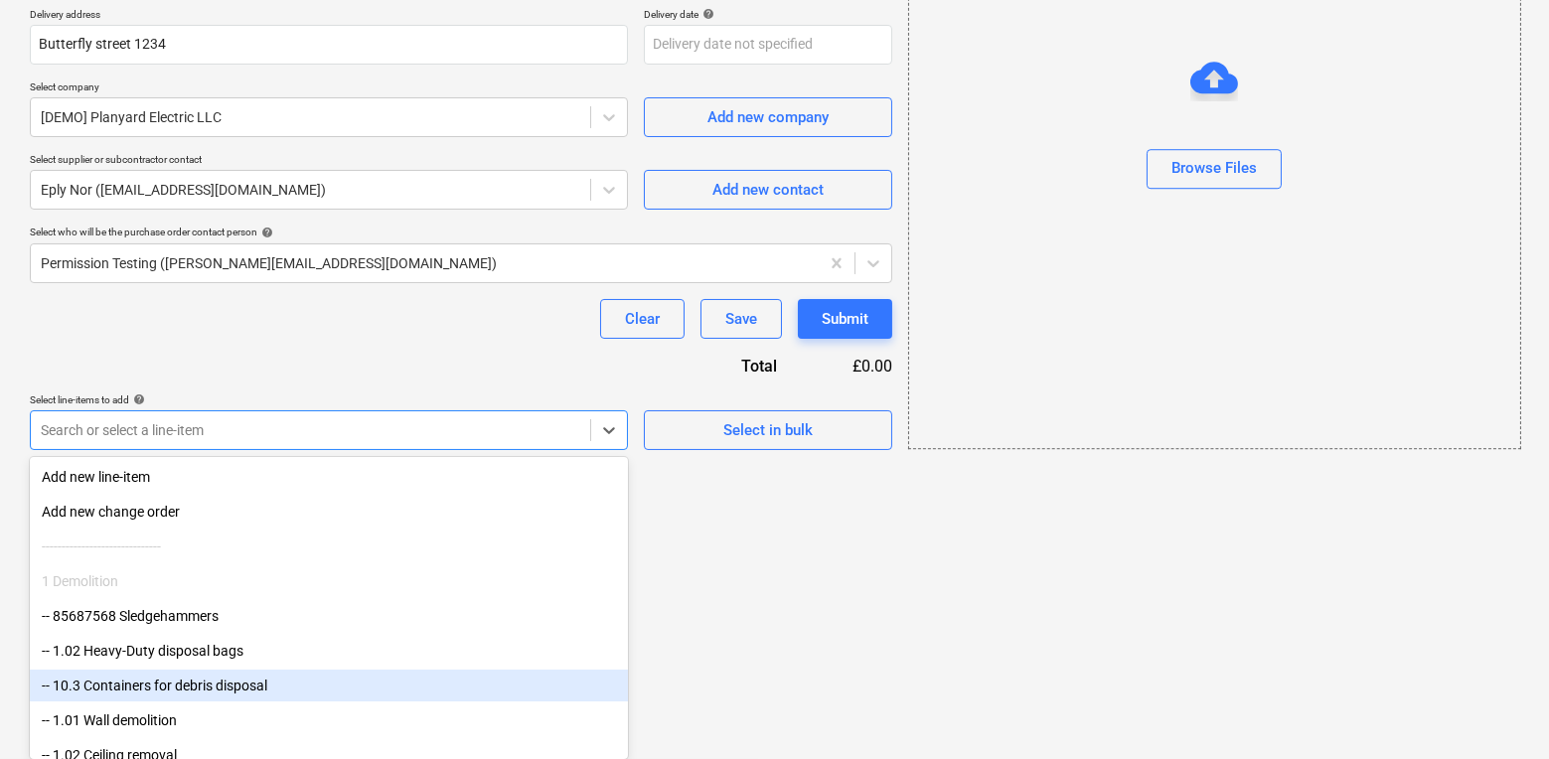
click at [250, 672] on div "-- 10.3 Containers for debris disposal" at bounding box center [329, 686] width 598 height 32
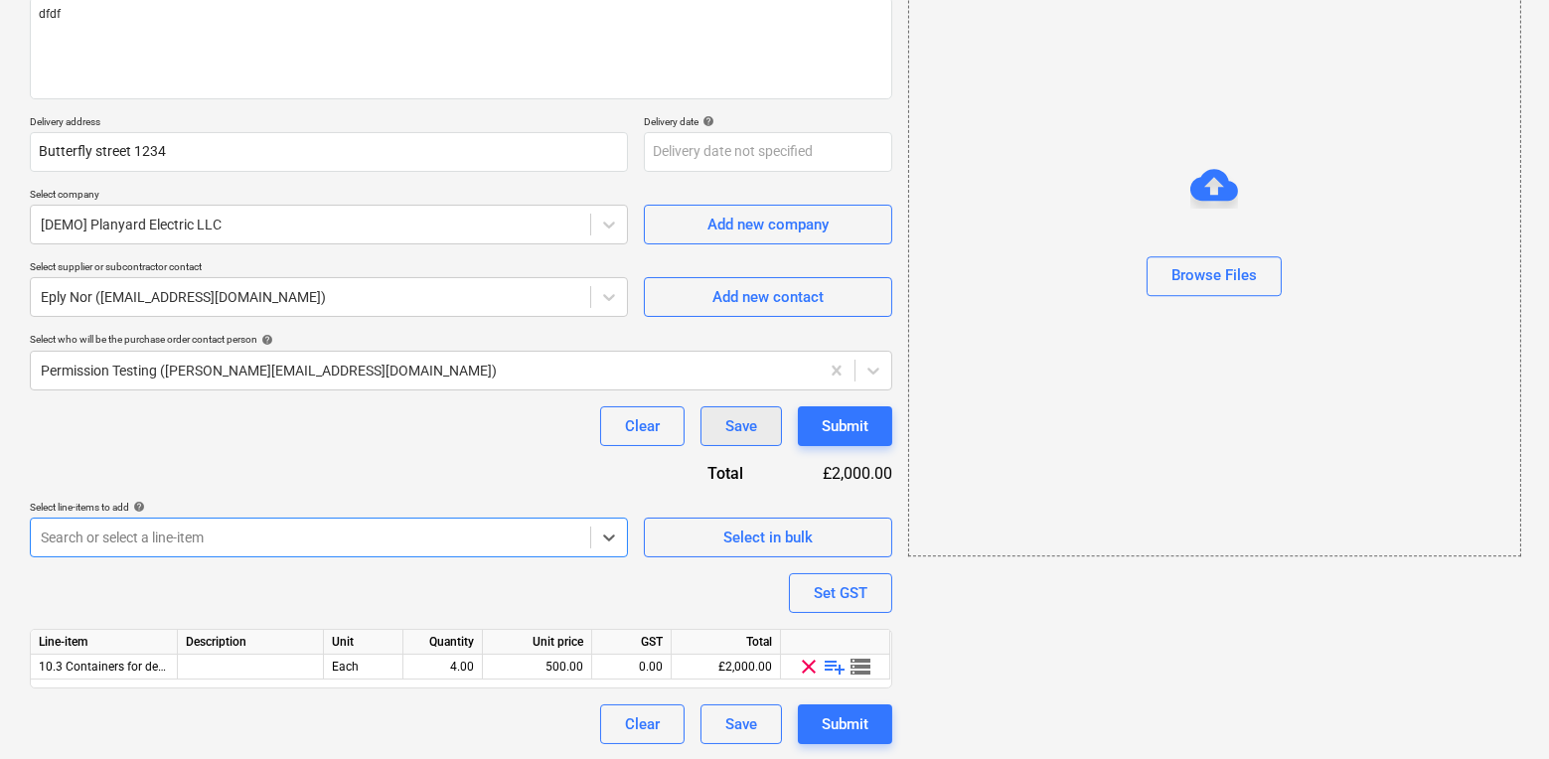
type textarea "x"
click at [722, 444] on div "Purchase order name help Purchase order Purchase order reference number help 13…" at bounding box center [461, 326] width 862 height 838
click at [726, 425] on div "Save" at bounding box center [741, 426] width 32 height 26
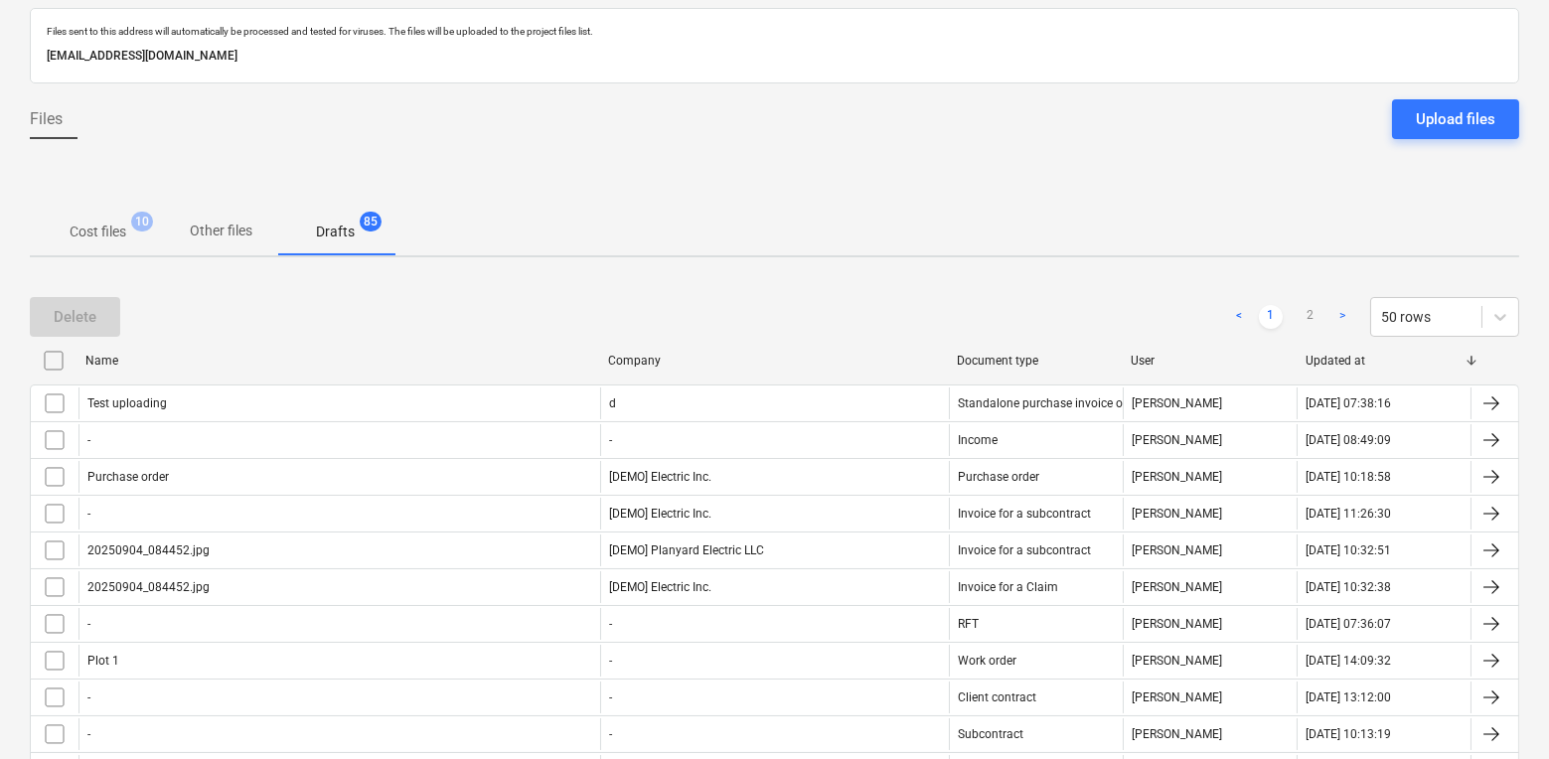
scroll to position [98, 0]
click at [354, 307] on div "Delete < 1 2 > 50 rows" at bounding box center [774, 318] width 1489 height 40
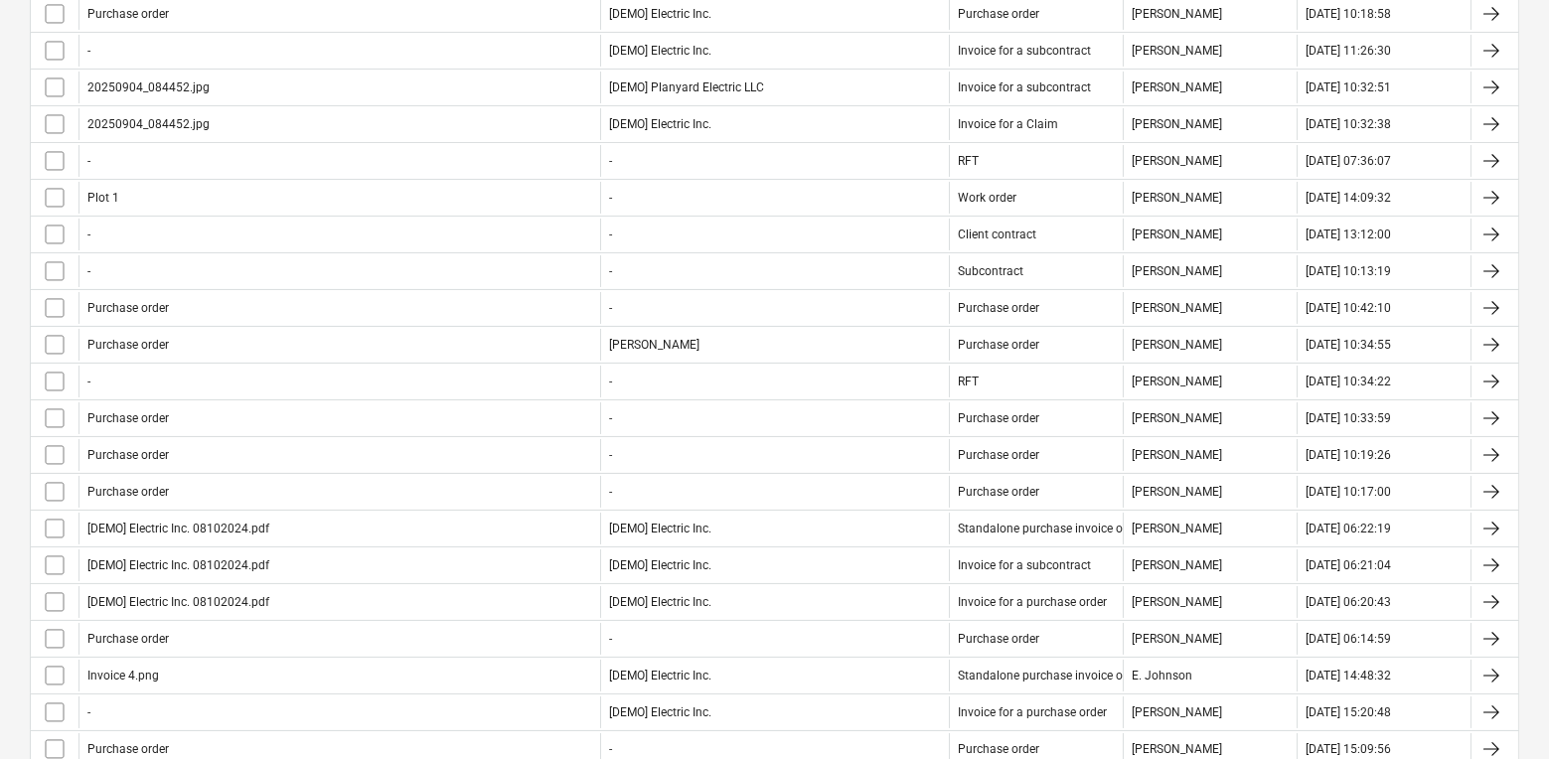
scroll to position [360, 0]
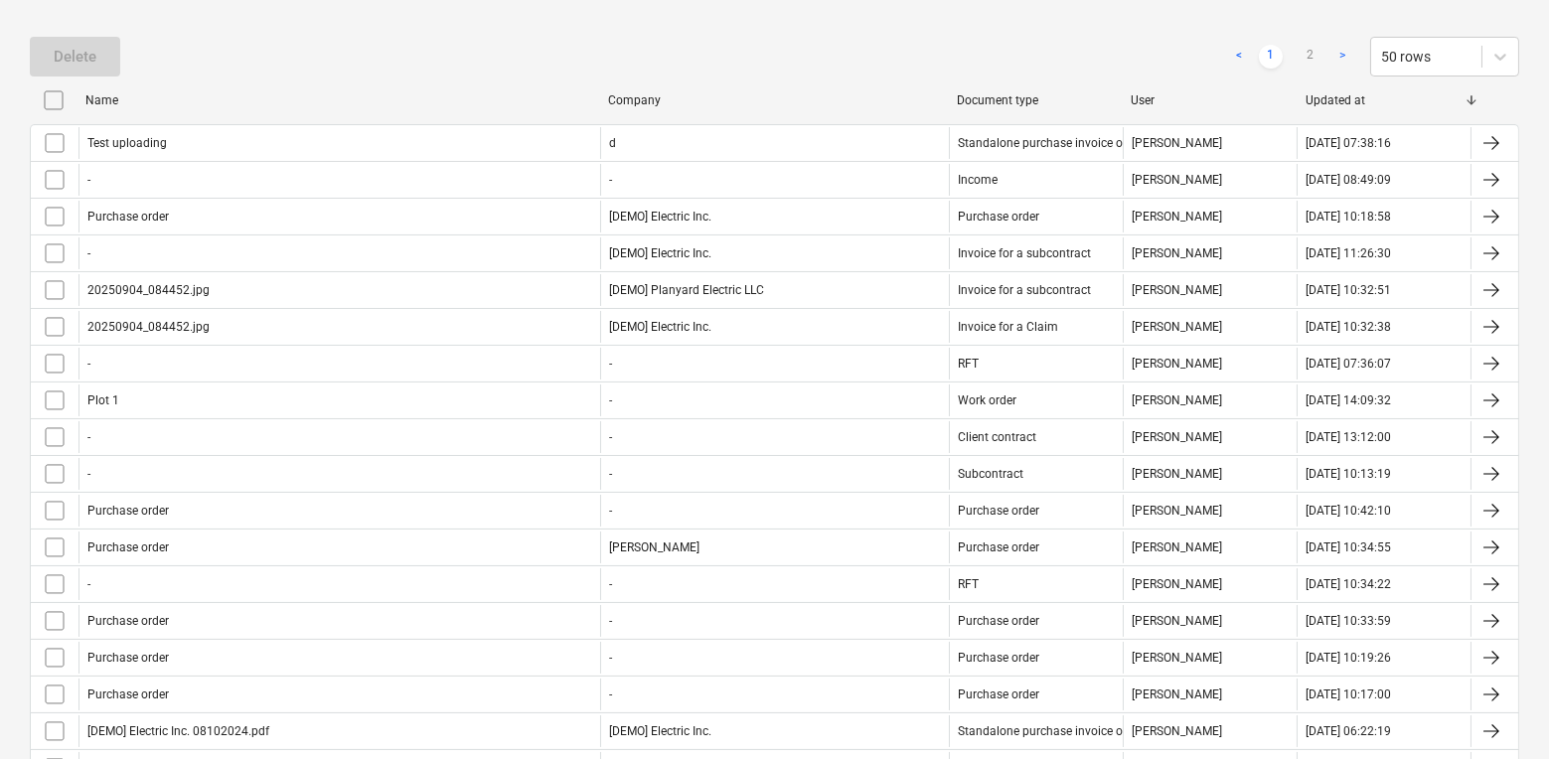
click at [1309, 104] on div at bounding box center [1298, 100] width 36 height 32
click at [1335, 93] on div "Updated at" at bounding box center [1385, 100] width 158 height 14
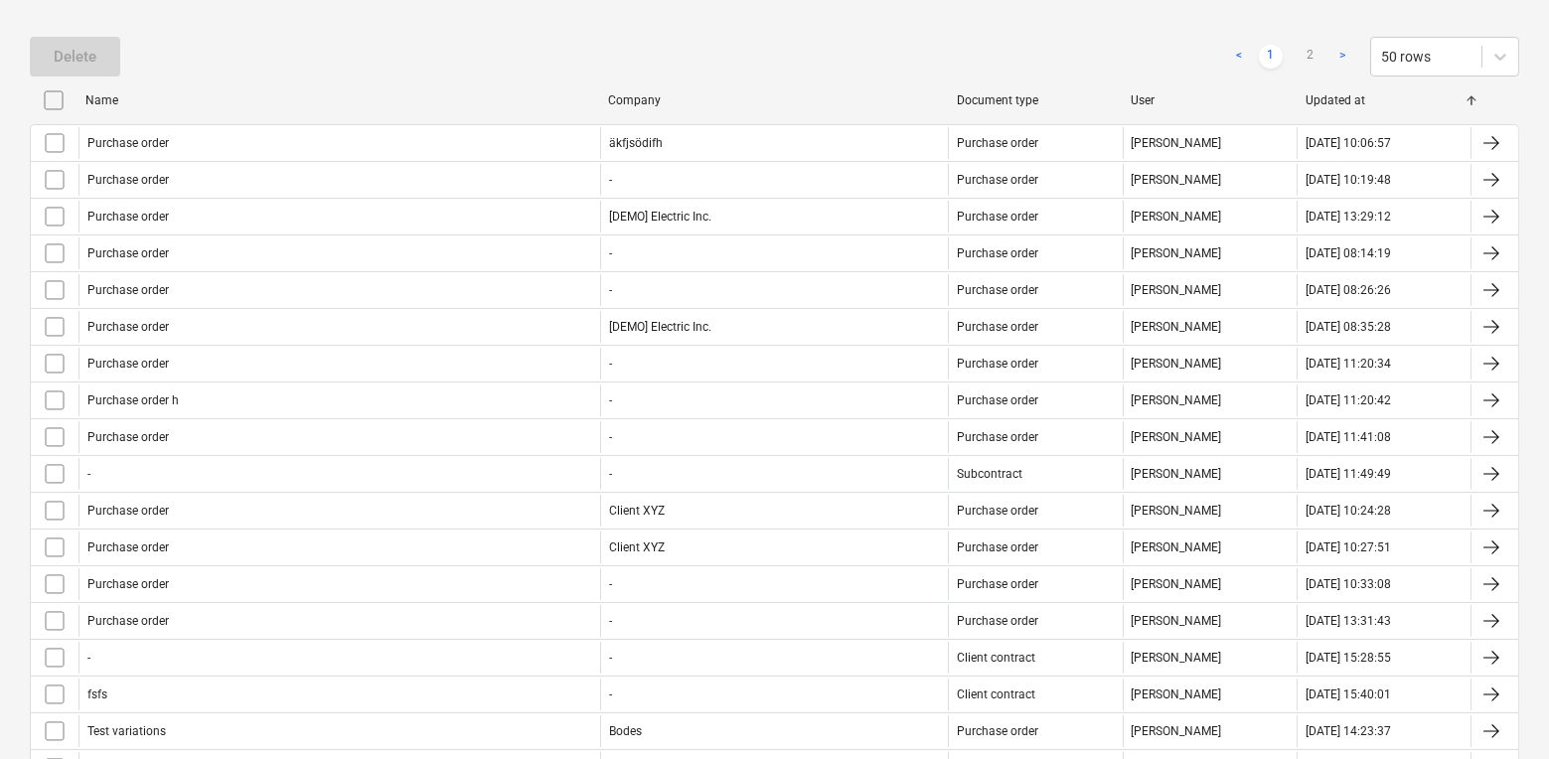
click at [1335, 93] on div "Updated at" at bounding box center [1385, 100] width 158 height 14
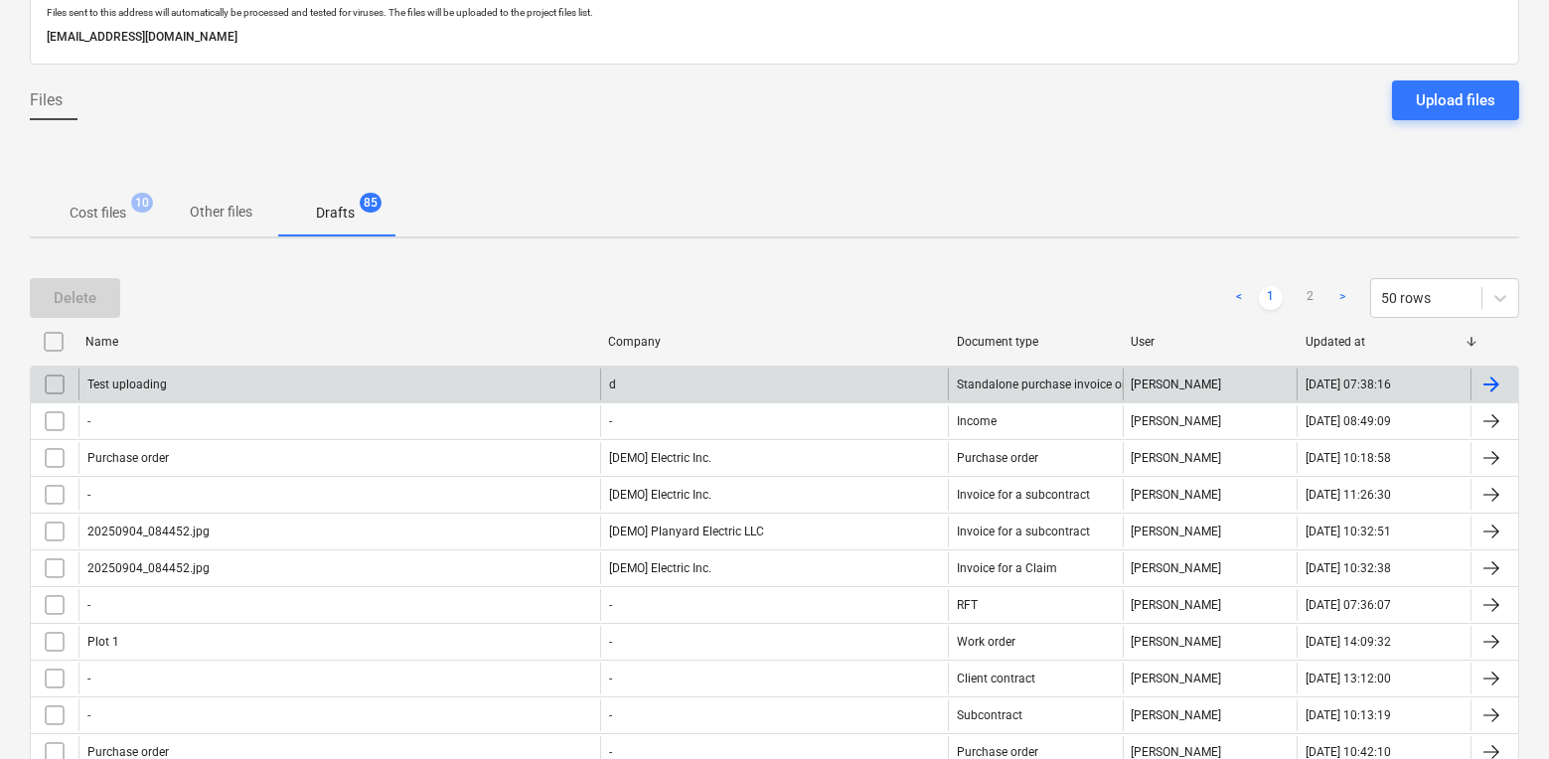
scroll to position [0, 0]
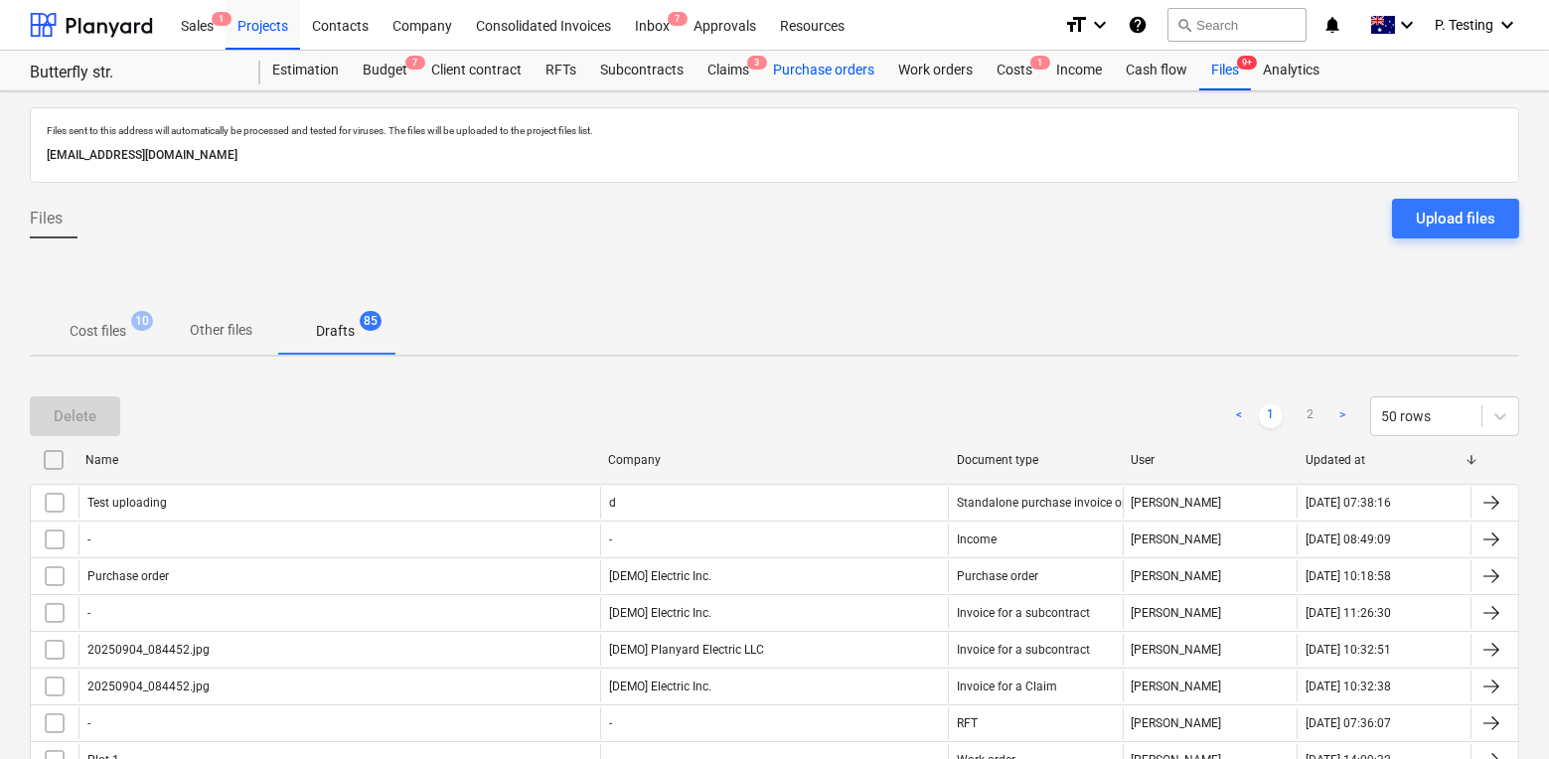
click at [830, 57] on div "Purchase orders" at bounding box center [823, 71] width 125 height 40
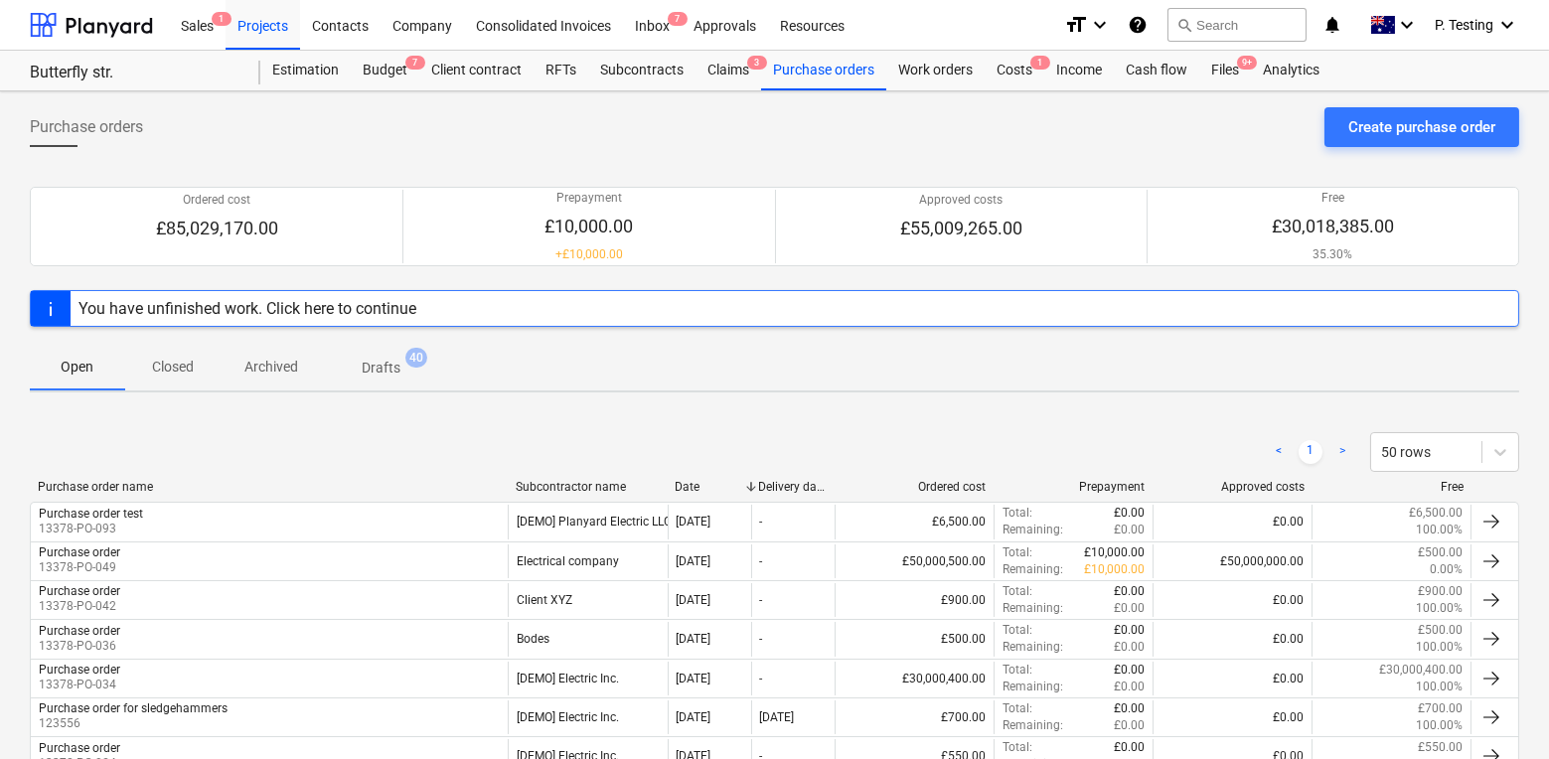
click at [388, 358] on p "Drafts" at bounding box center [381, 368] width 39 height 21
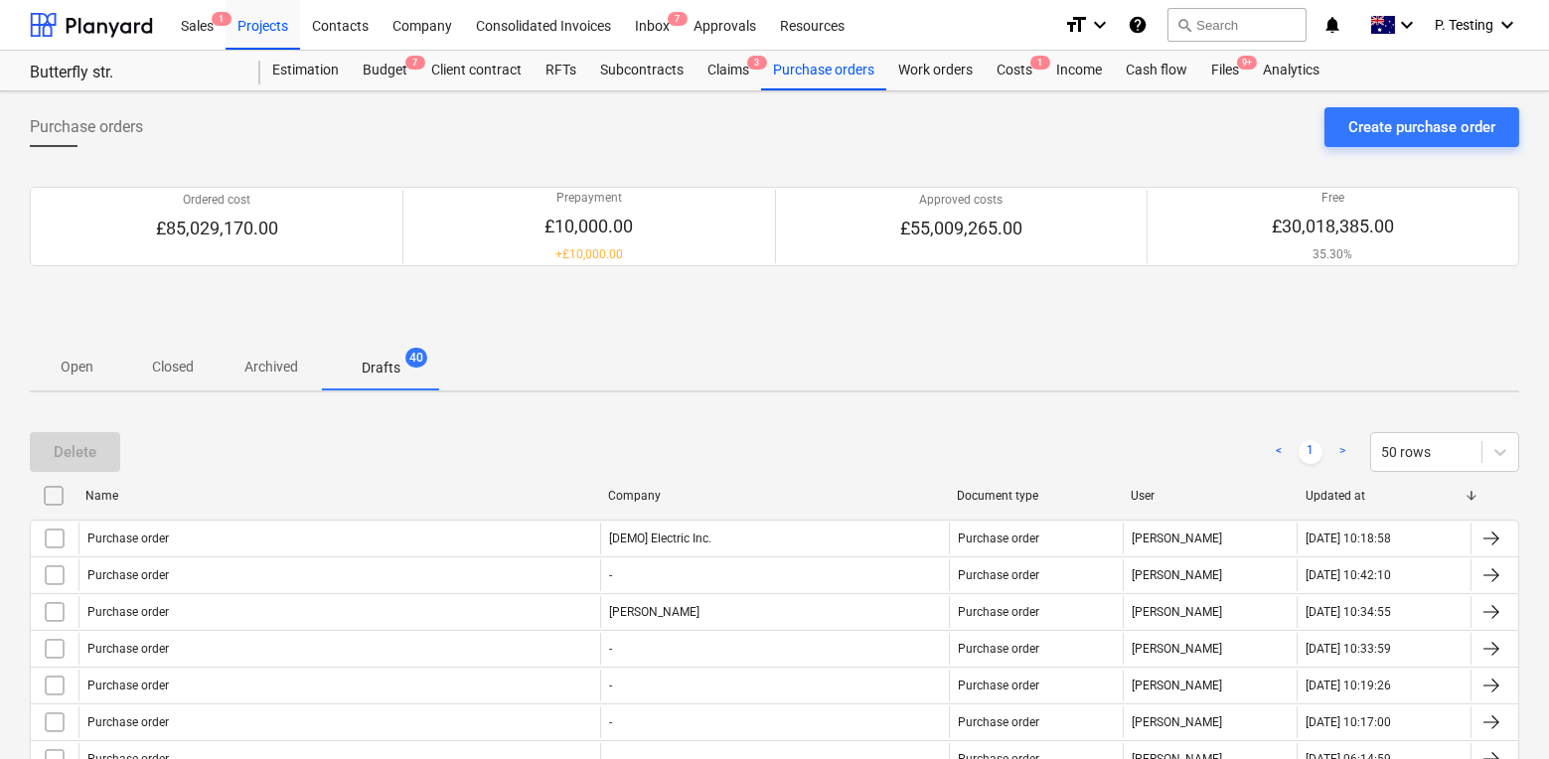
click at [1380, 490] on div "Updated at" at bounding box center [1385, 496] width 158 height 14
click at [1360, 121] on div "Create purchase order" at bounding box center [1421, 127] width 147 height 26
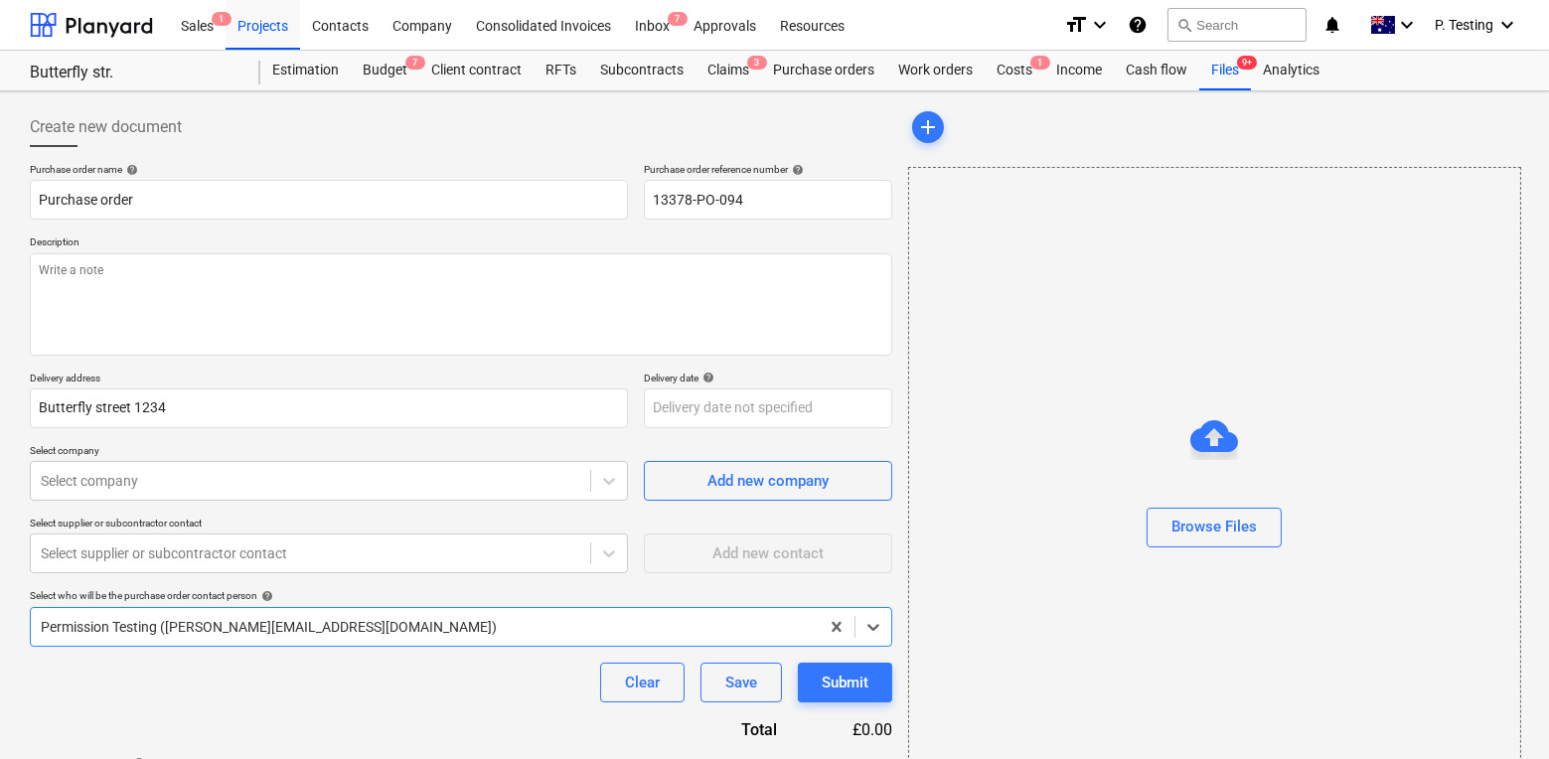
click at [396, 235] on p "Description" at bounding box center [461, 243] width 862 height 17
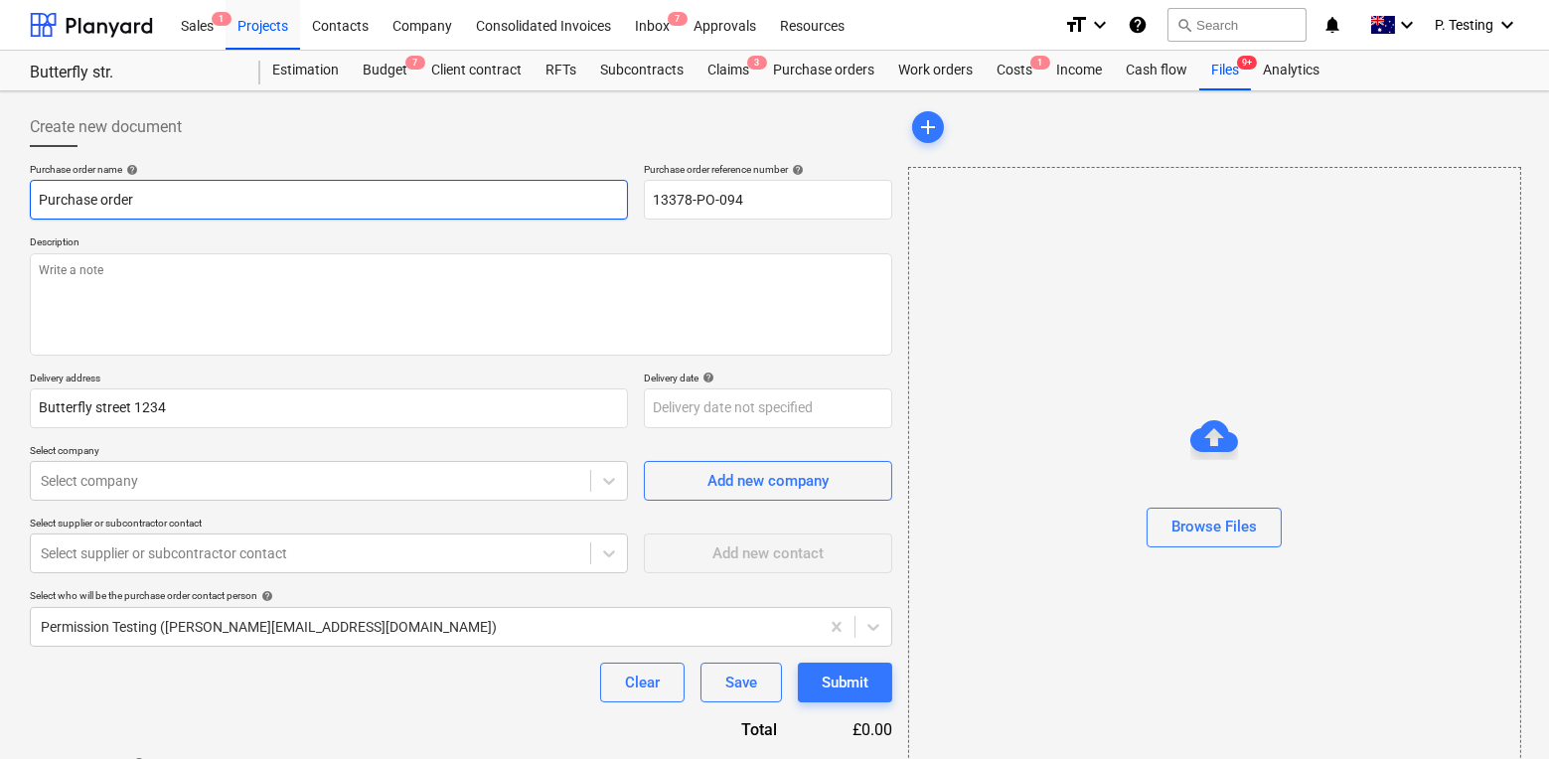
click at [352, 196] on input "Purchase order" at bounding box center [329, 200] width 598 height 40
type input "Purchase order test"
click at [314, 241] on p "Description" at bounding box center [461, 243] width 862 height 17
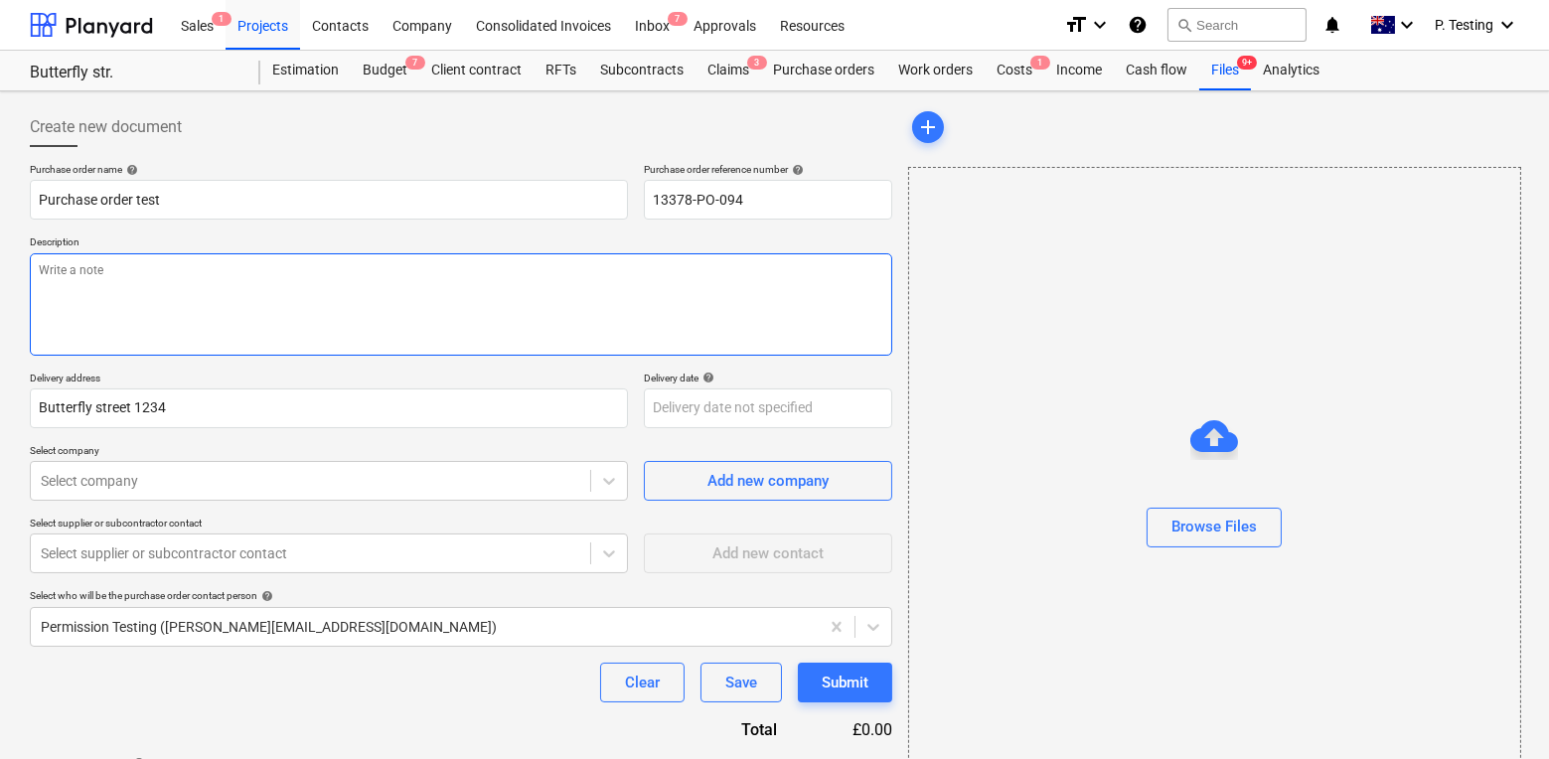
drag, startPoint x: 309, startPoint y: 268, endPoint x: 307, endPoint y: 309, distance: 40.8
click at [307, 309] on textarea at bounding box center [461, 304] width 862 height 102
type textarea "afsdfs"
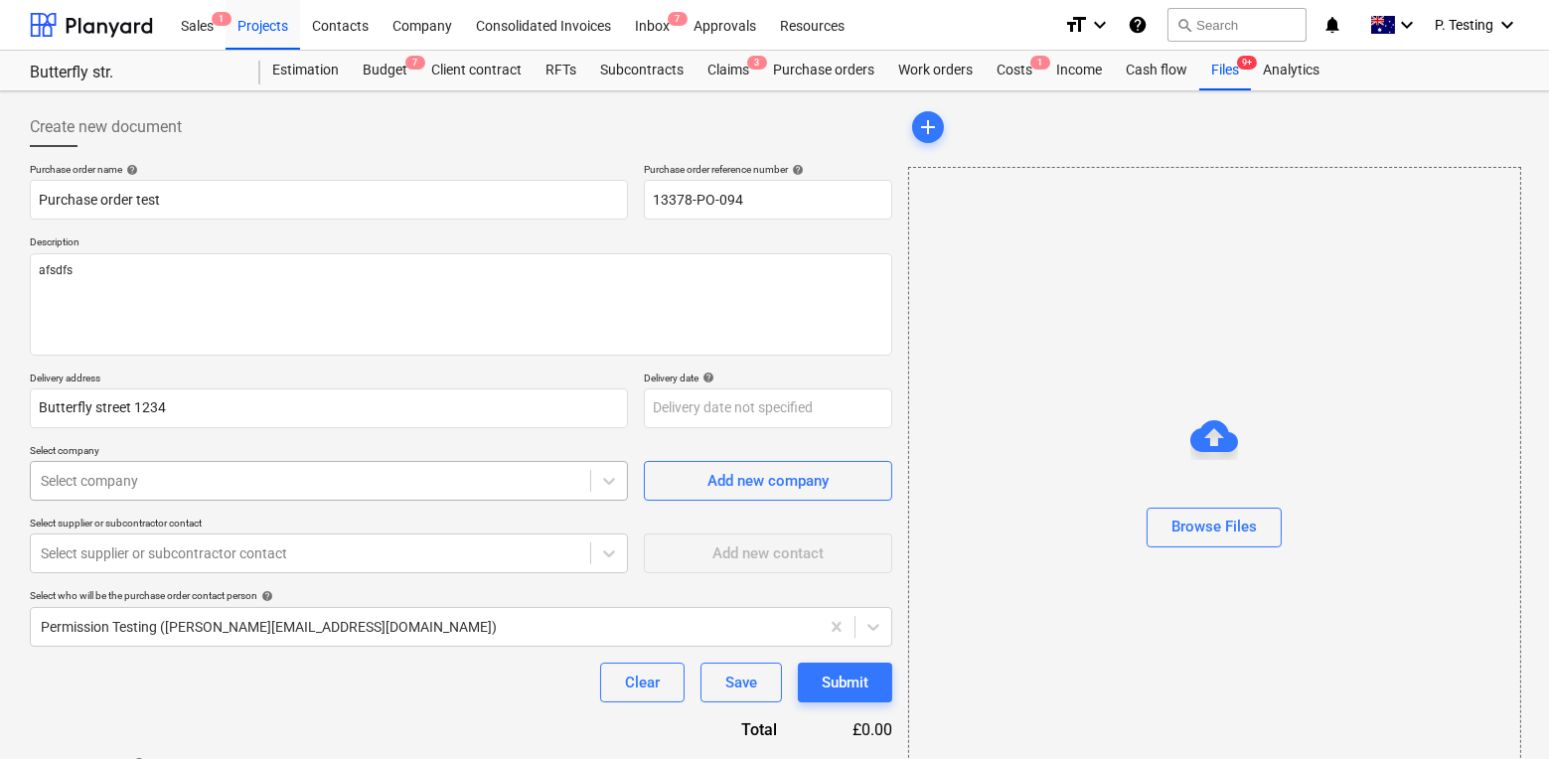
click at [283, 483] on body "This website stores cookies on your computer. These cookies are used to collect…" at bounding box center [774, 379] width 1549 height 759
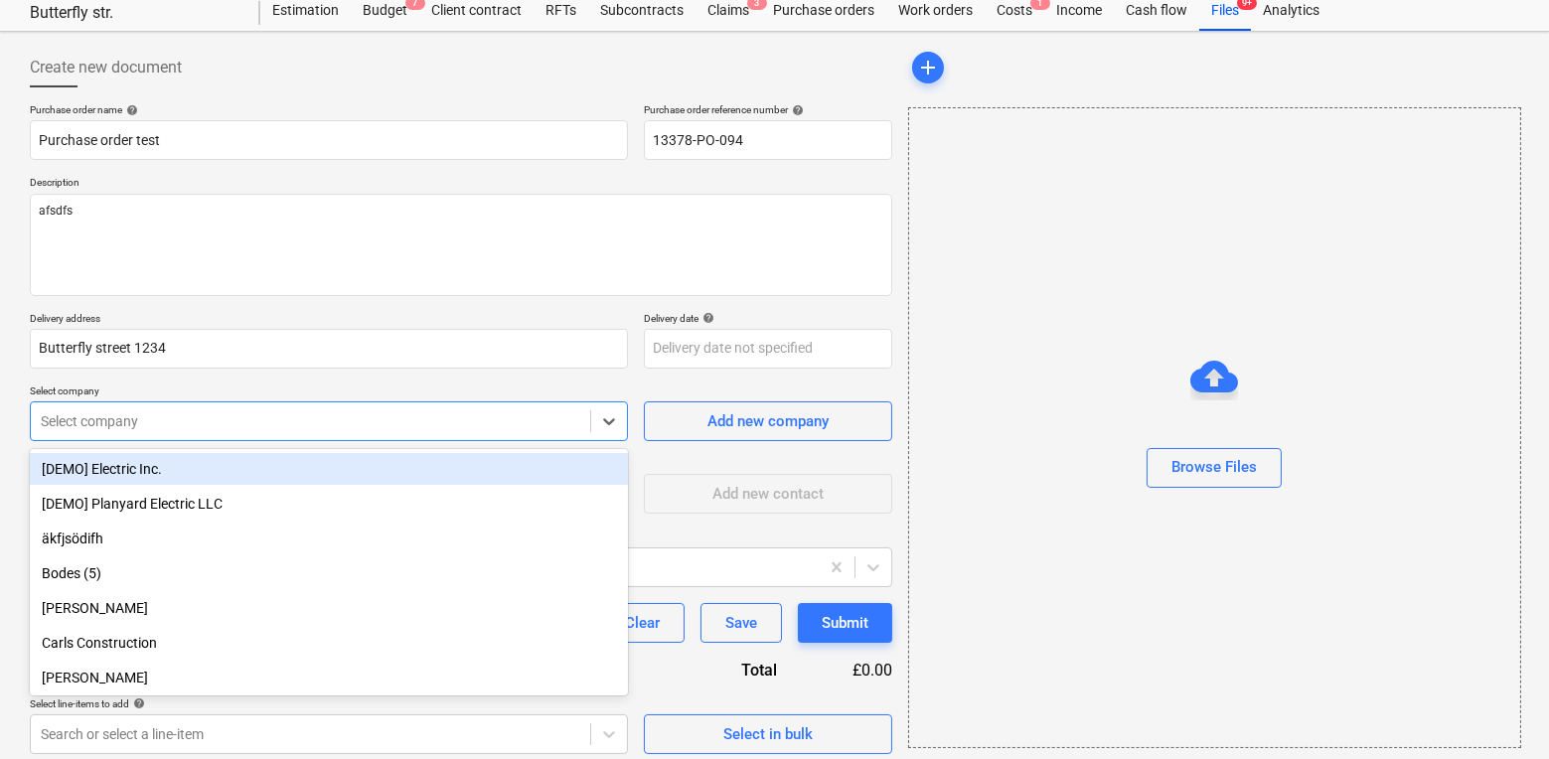
click at [267, 472] on div "[DEMO] Electric Inc." at bounding box center [329, 469] width 598 height 32
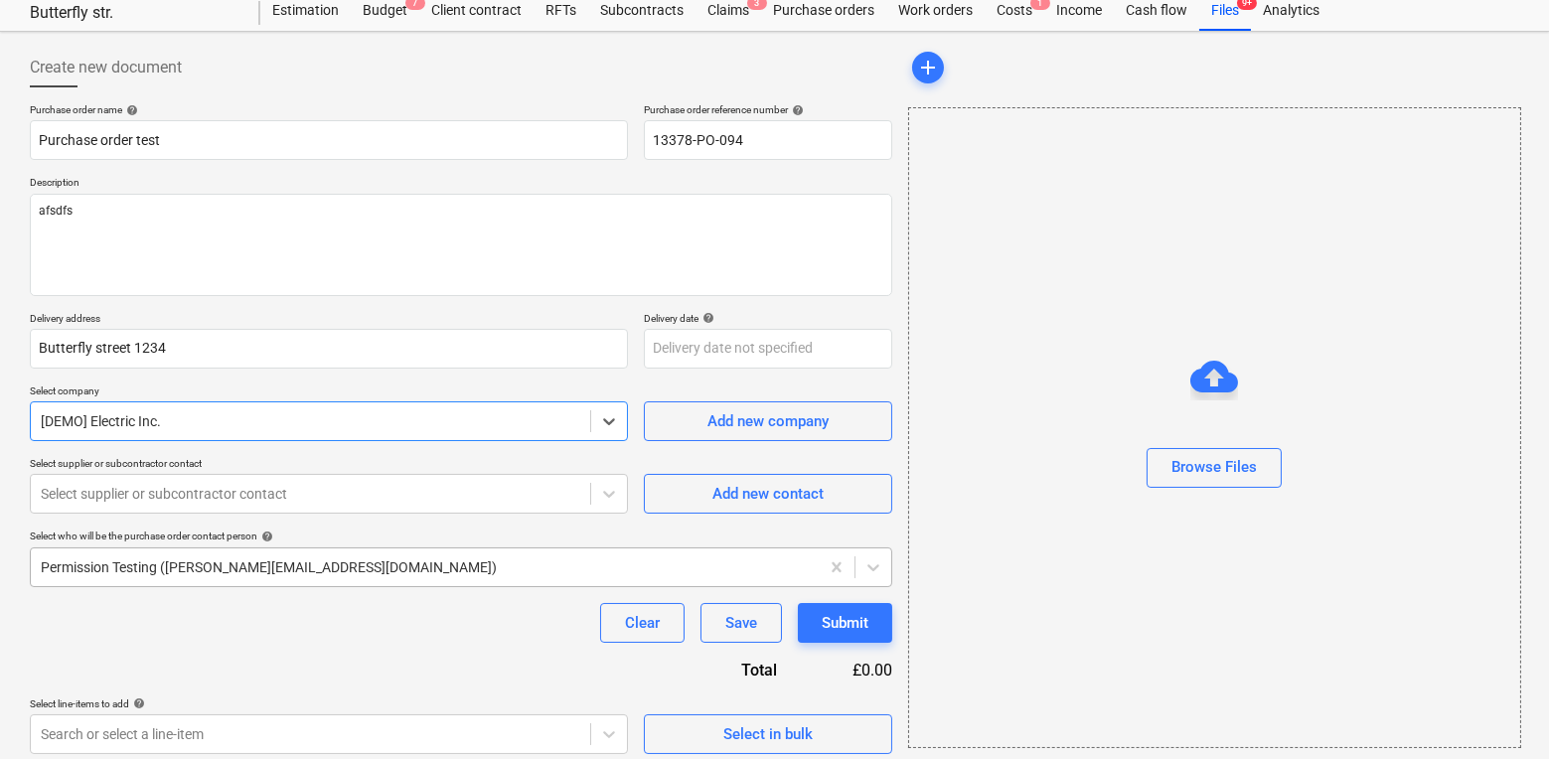
scroll to position [70, 0]
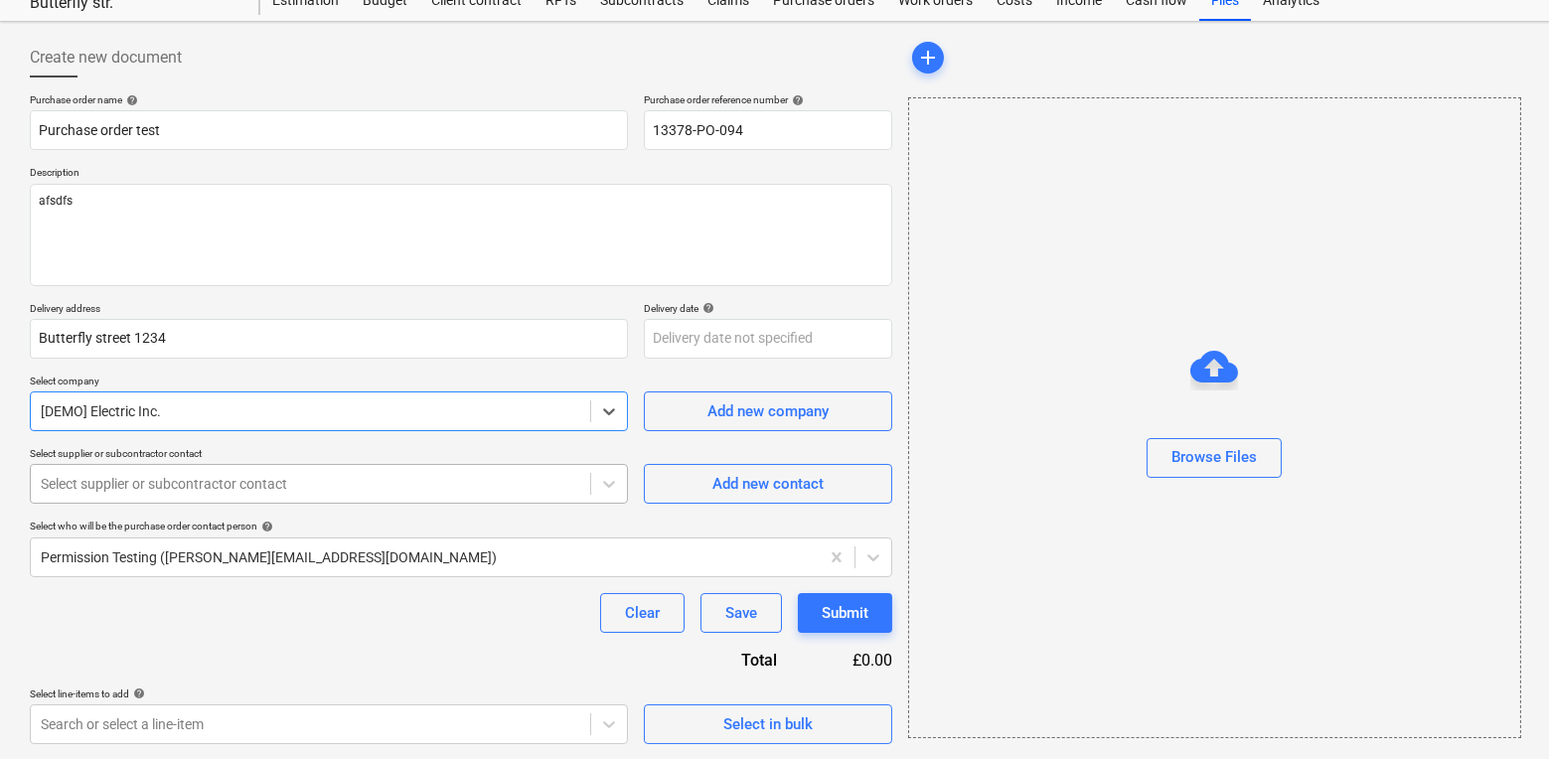
click at [310, 465] on div "Select supplier or subcontractor contact" at bounding box center [329, 484] width 598 height 40
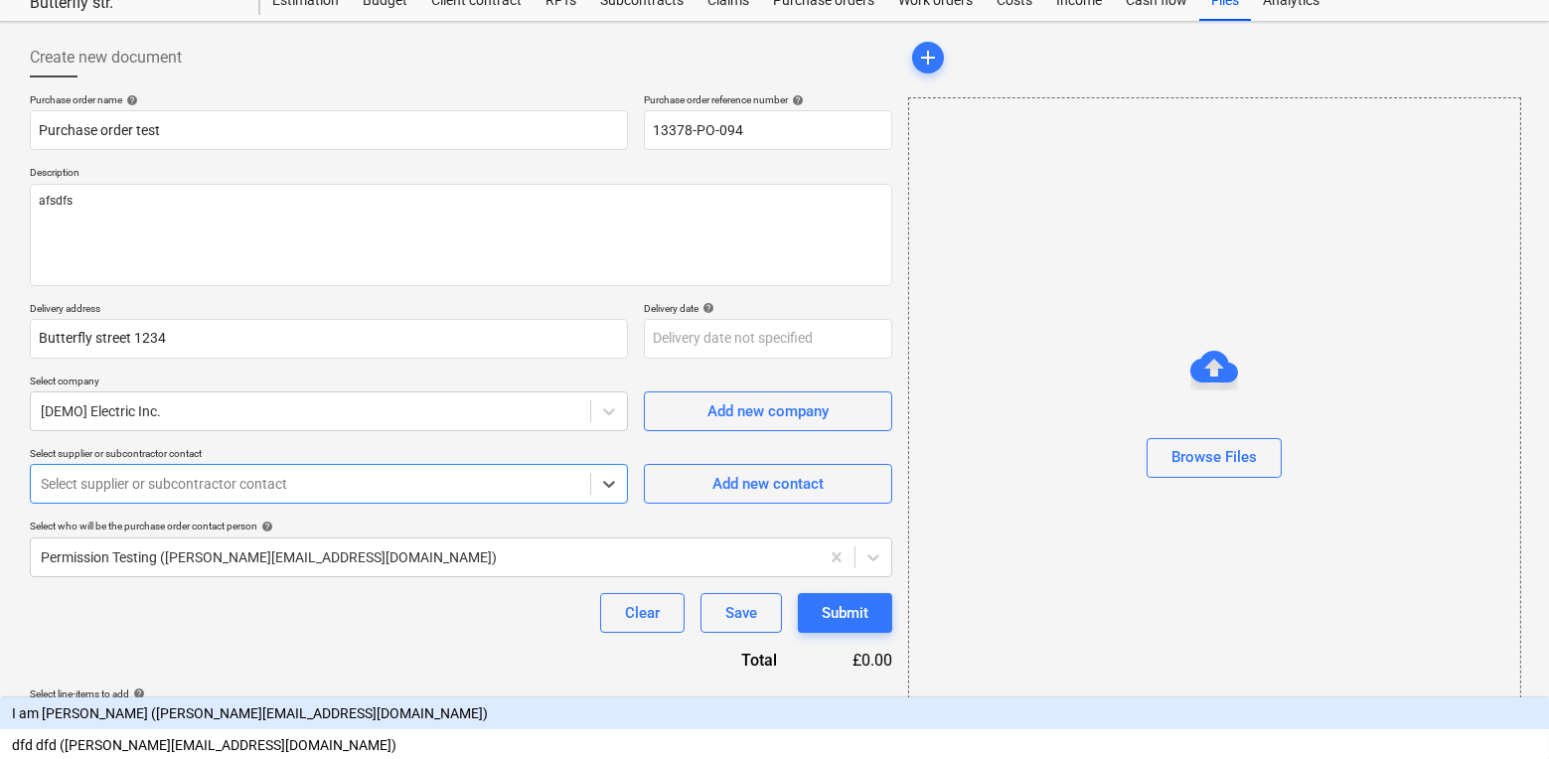
click at [298, 494] on div "Select supplier or subcontractor contact" at bounding box center [310, 484] width 559 height 28
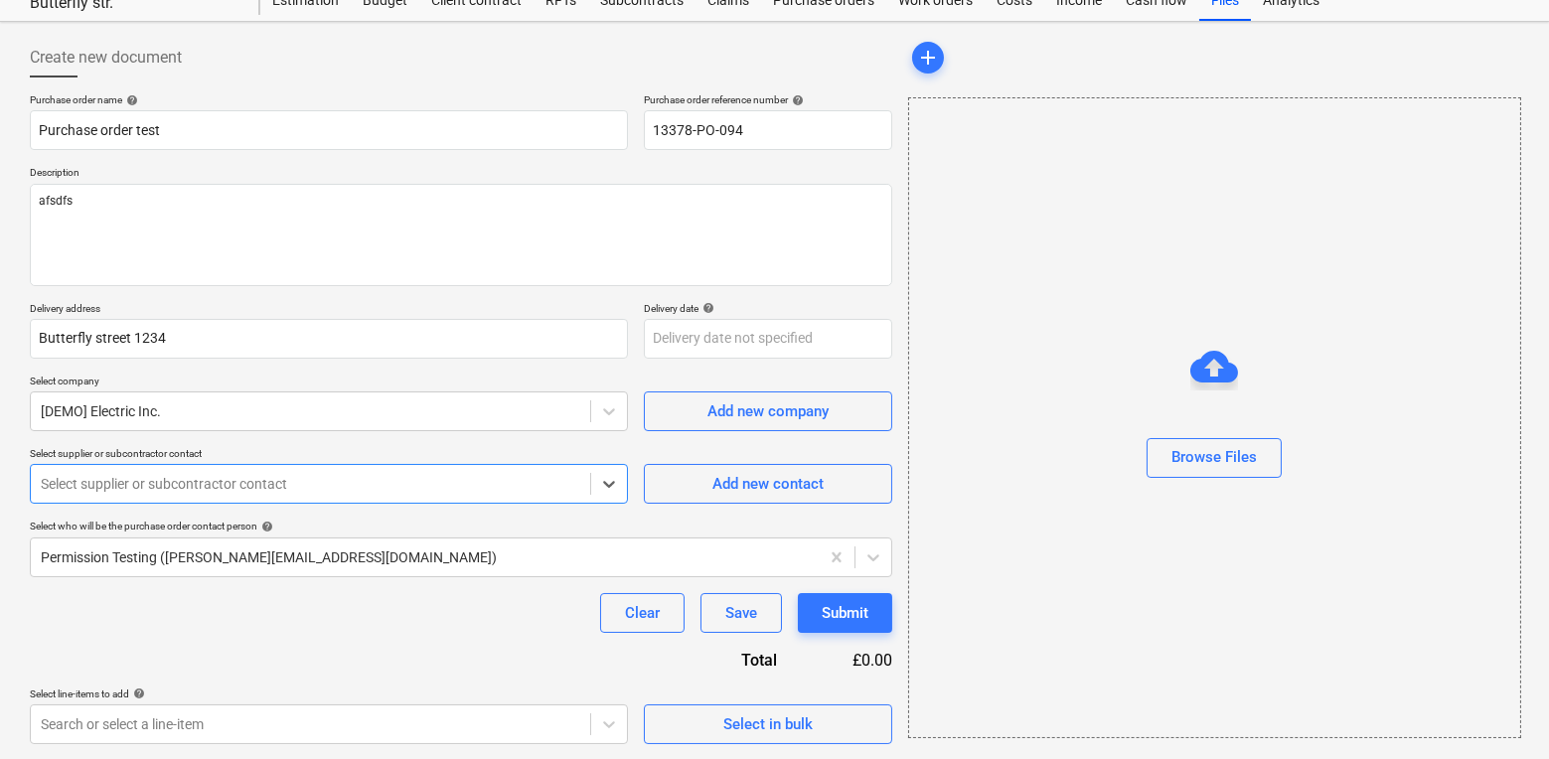
click at [298, 494] on div "Select supplier or subcontractor contact" at bounding box center [310, 484] width 559 height 28
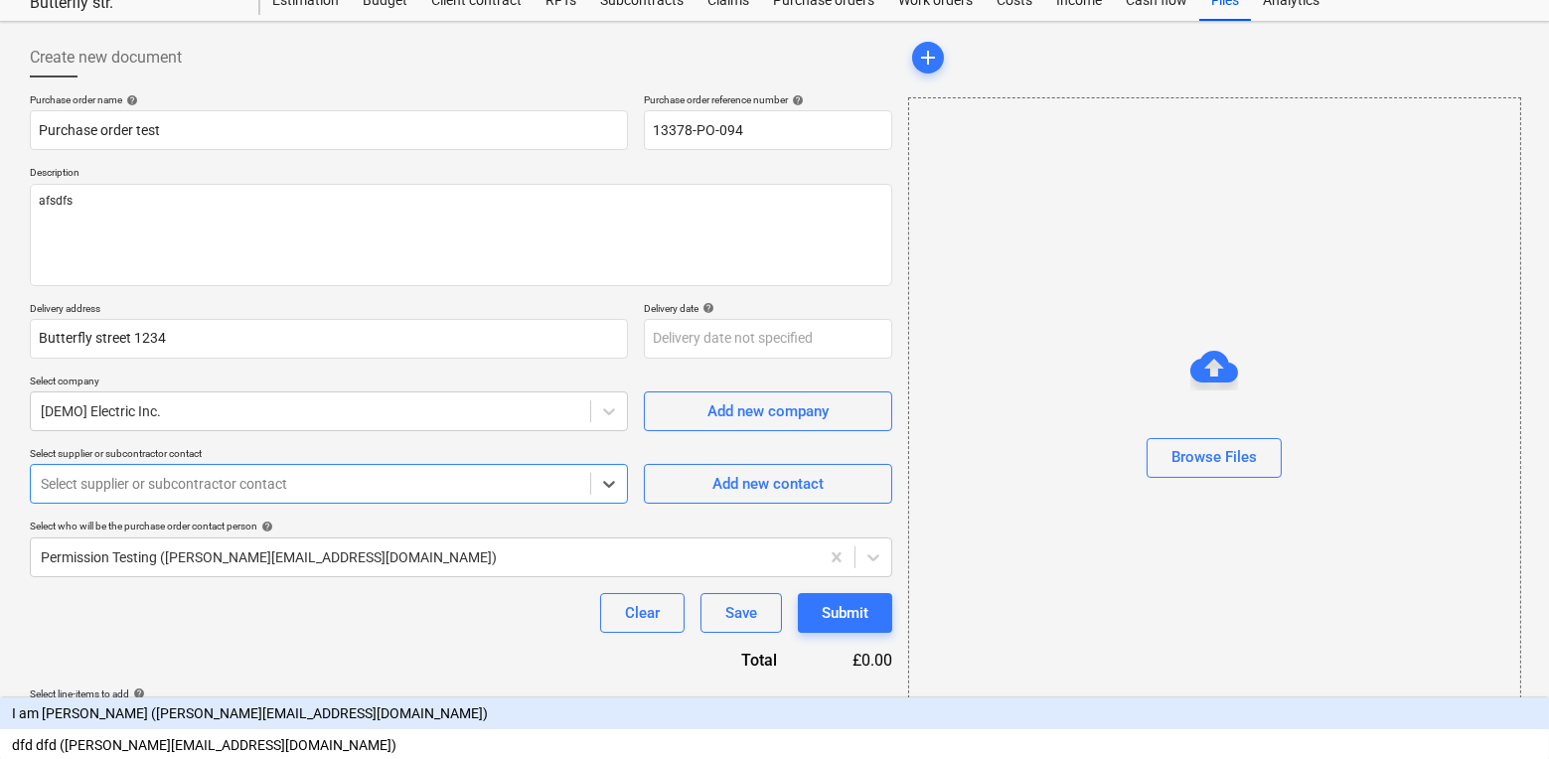
click at [289, 698] on div "I am [PERSON_NAME] ([PERSON_NAME][EMAIL_ADDRESS][DOMAIN_NAME])" at bounding box center [774, 714] width 1549 height 32
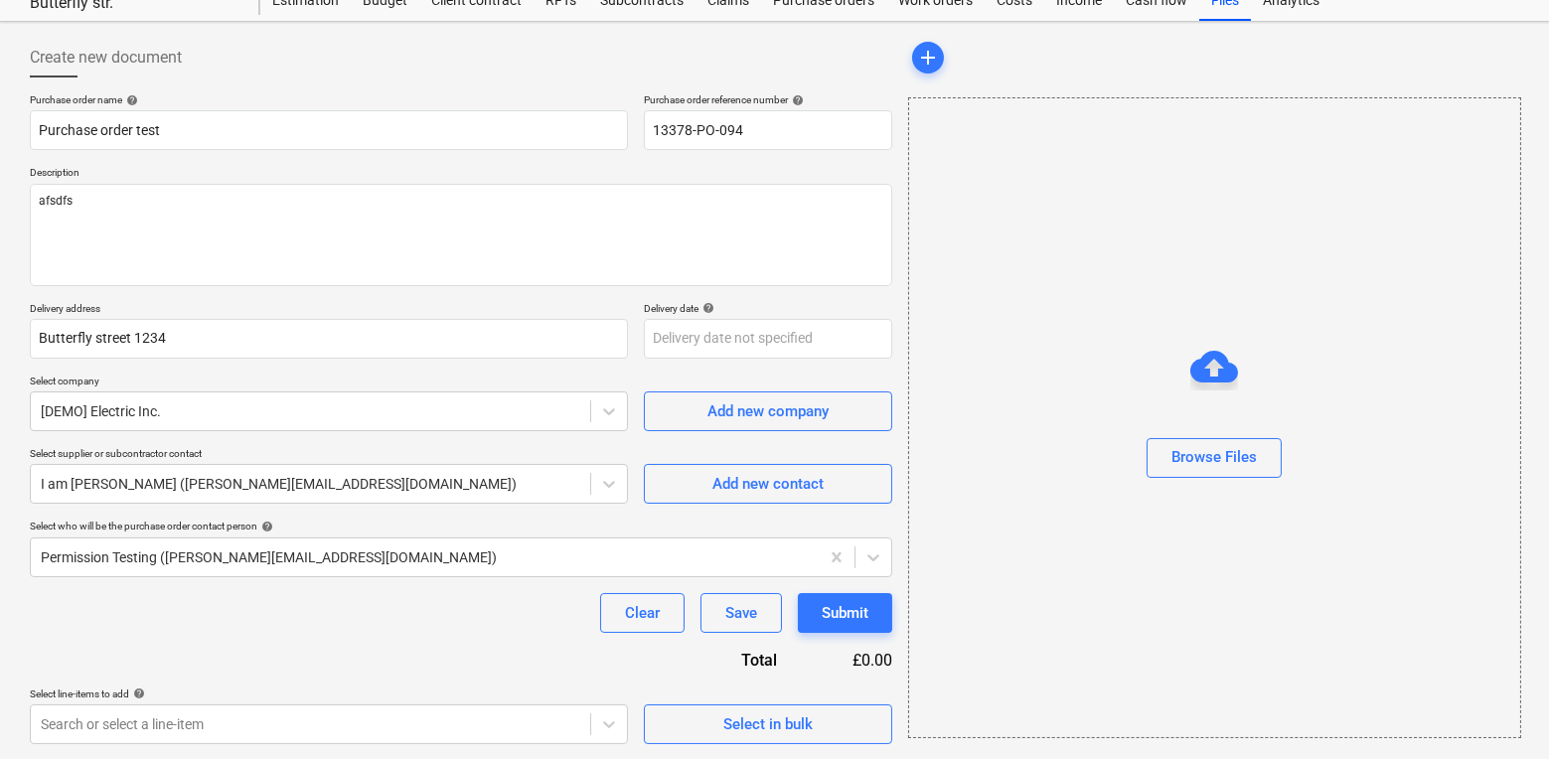
click at [286, 676] on div "Purchase order name help Purchase order test Purchase order reference number he…" at bounding box center [461, 418] width 862 height 651
click at [272, 689] on body "This website stores cookies on your computer. These cookies are used to collect…" at bounding box center [774, 308] width 1549 height 759
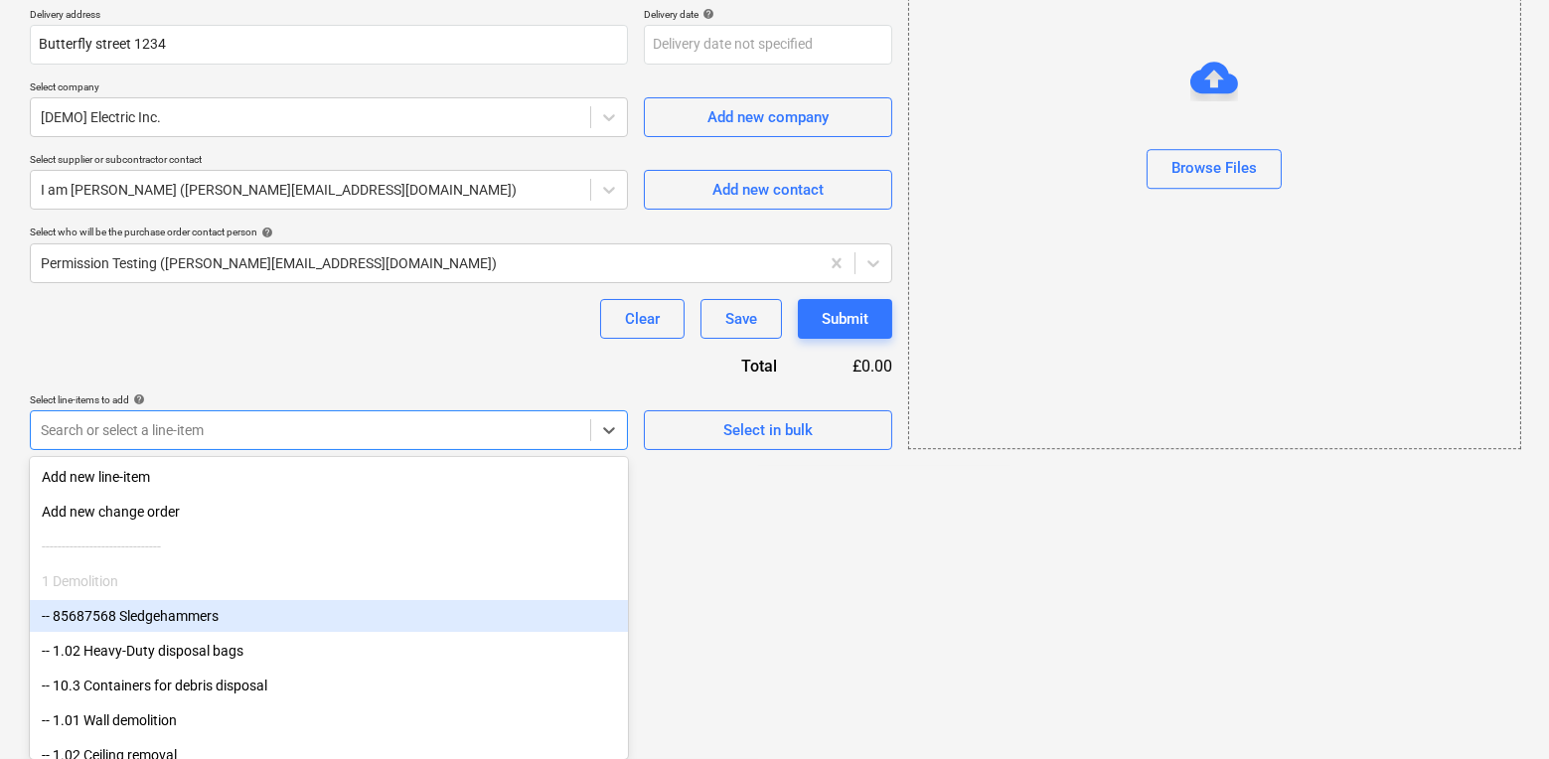
click at [251, 615] on div "-- 85687568 Sledgehammers" at bounding box center [329, 616] width 598 height 32
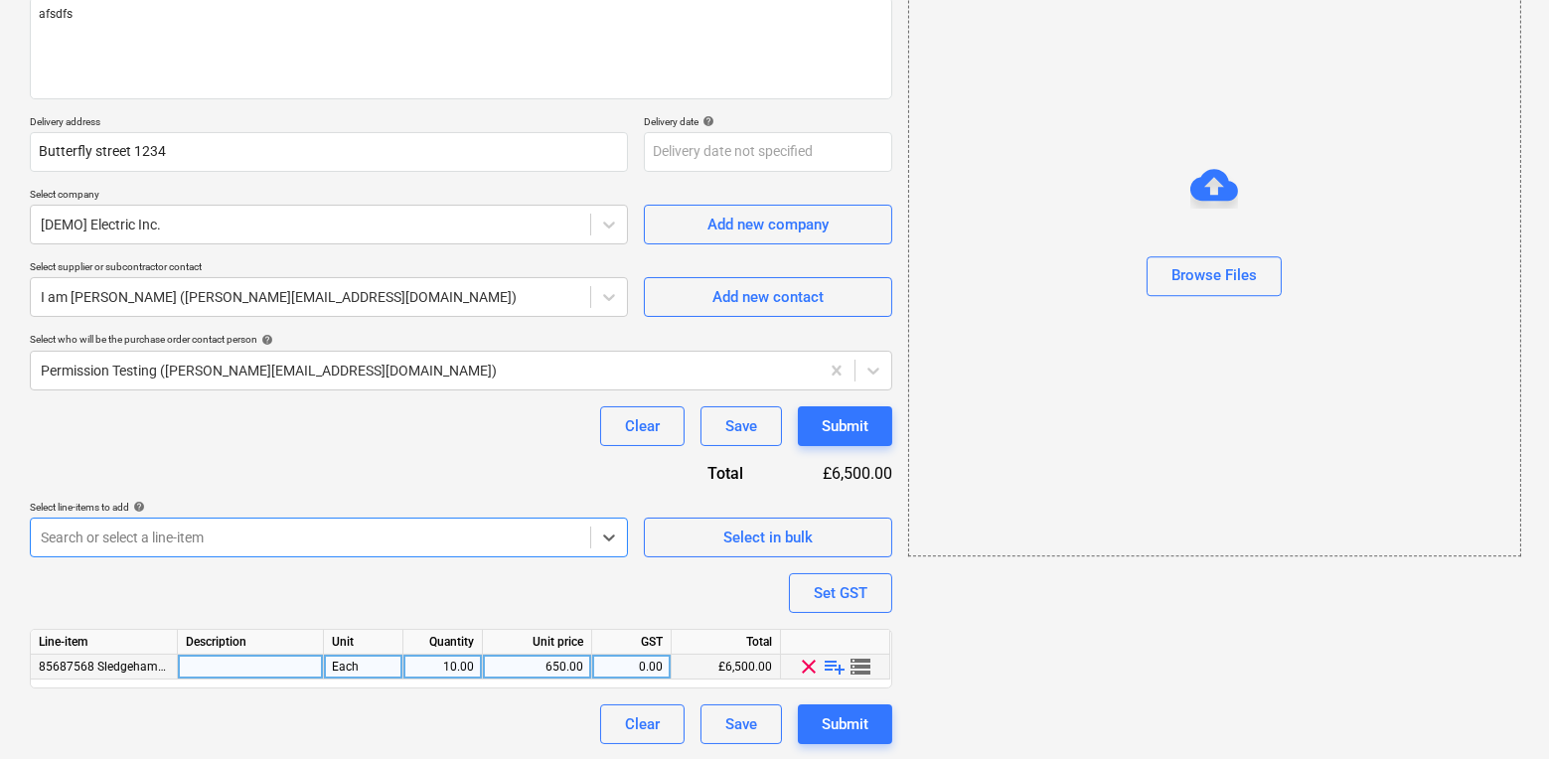
click at [506, 662] on div "650.00" at bounding box center [537, 667] width 92 height 25
click at [621, 614] on div "Purchase order name help Purchase order test Purchase order reference number he…" at bounding box center [461, 326] width 862 height 838
click at [742, 437] on div "Save" at bounding box center [741, 426] width 32 height 26
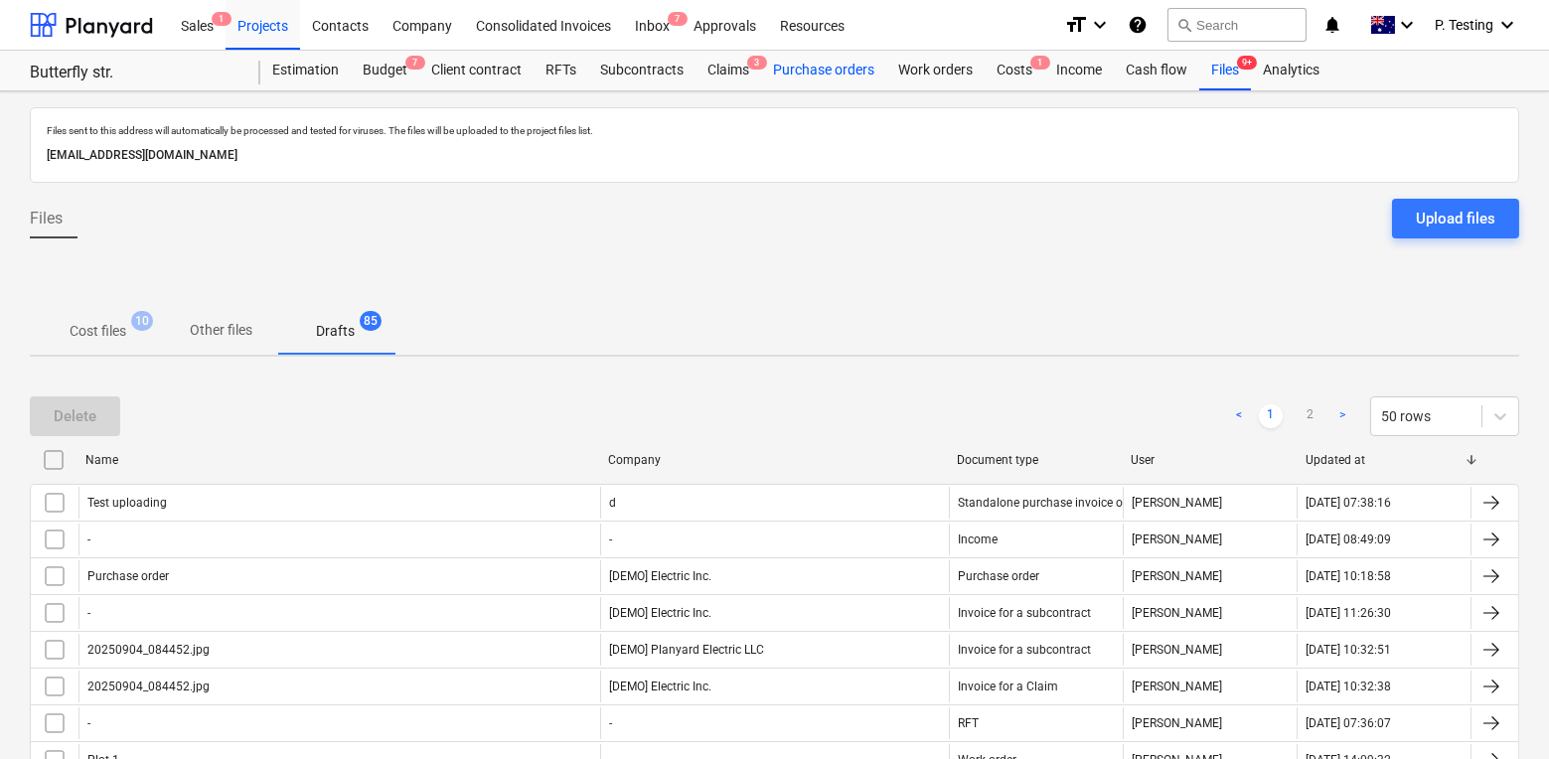
click at [847, 63] on div "Purchase orders" at bounding box center [823, 71] width 125 height 40
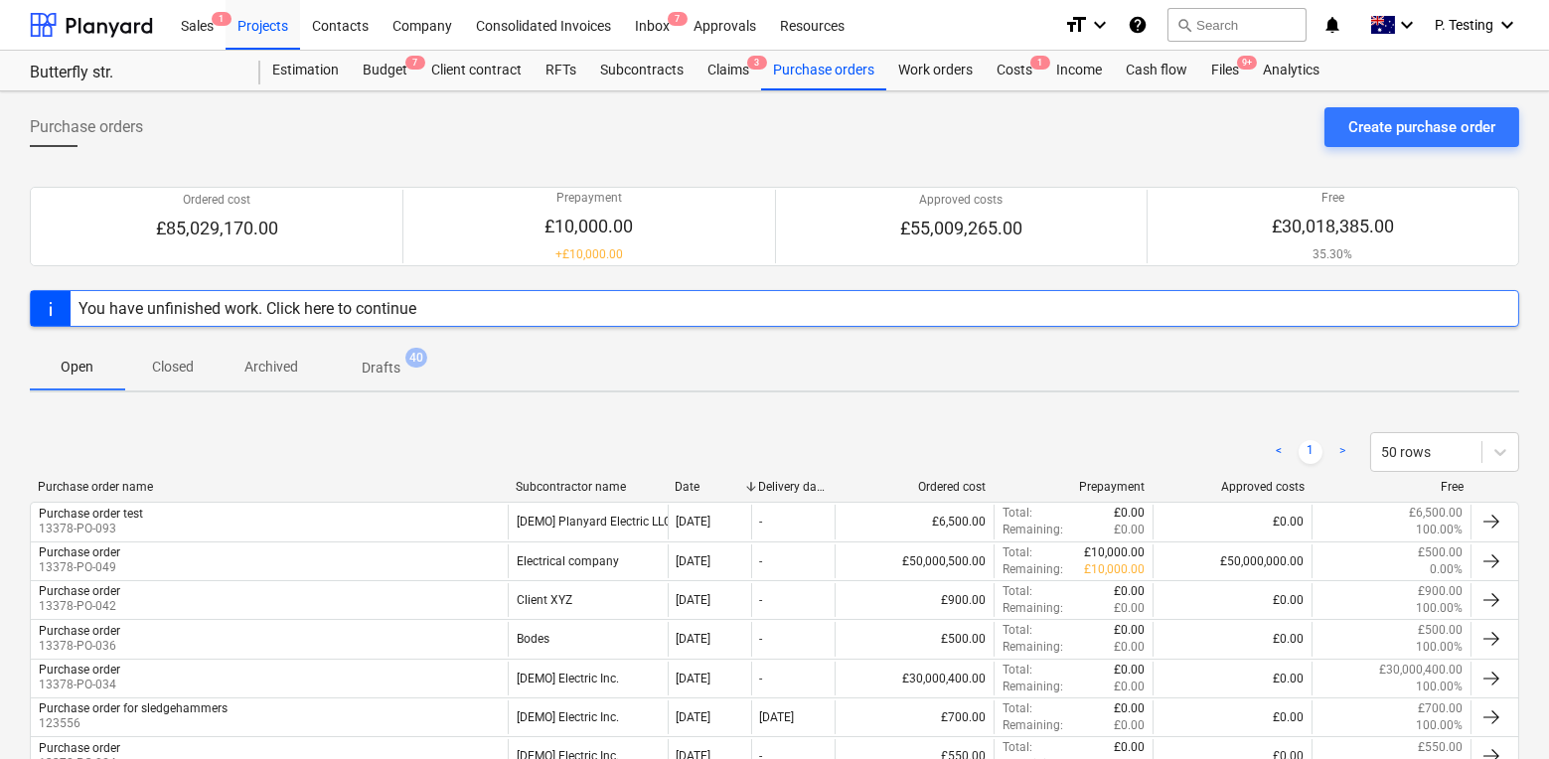
click at [383, 360] on p "Drafts" at bounding box center [381, 368] width 39 height 21
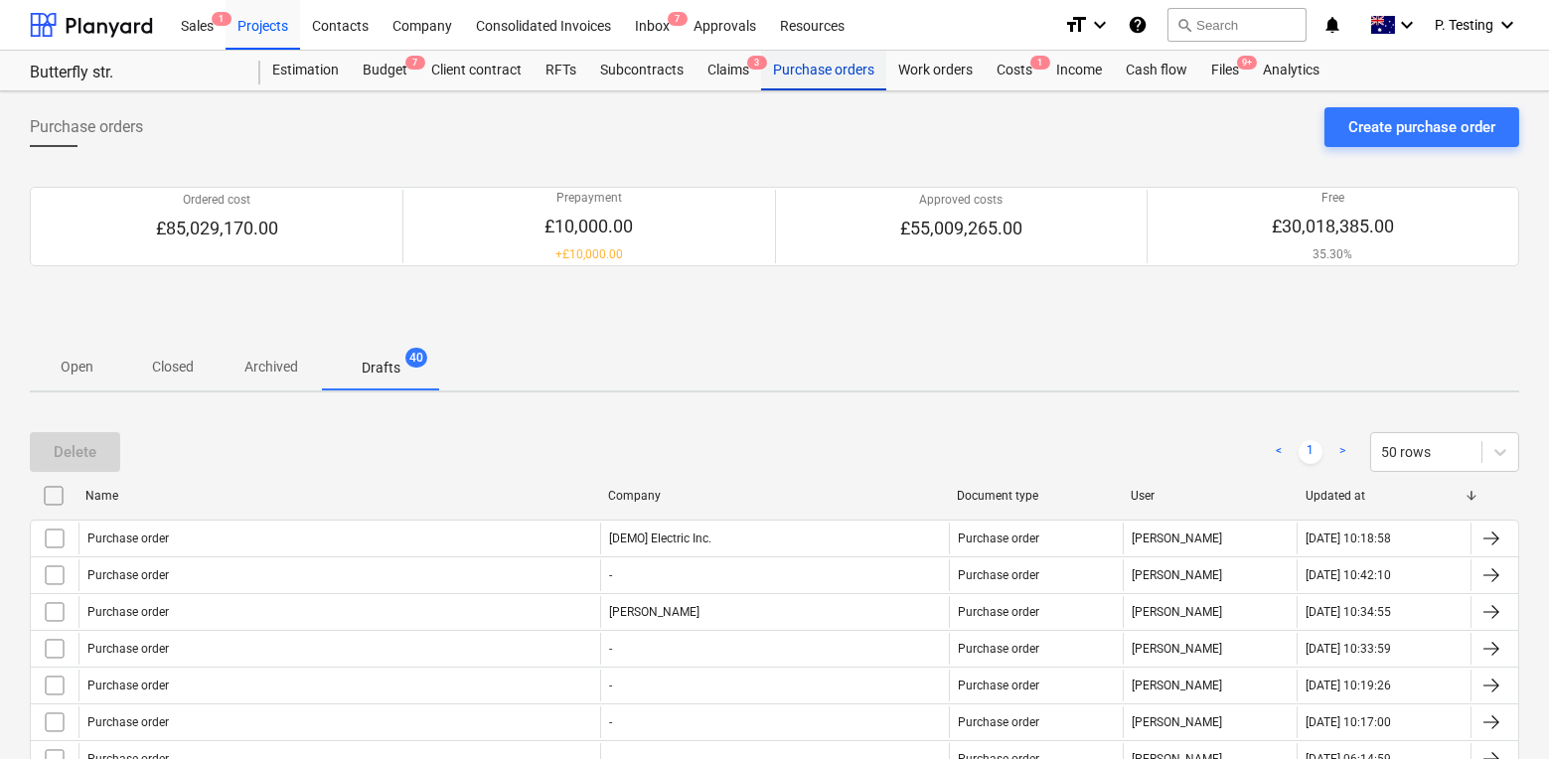
click at [810, 73] on div "Purchase orders" at bounding box center [823, 71] width 125 height 40
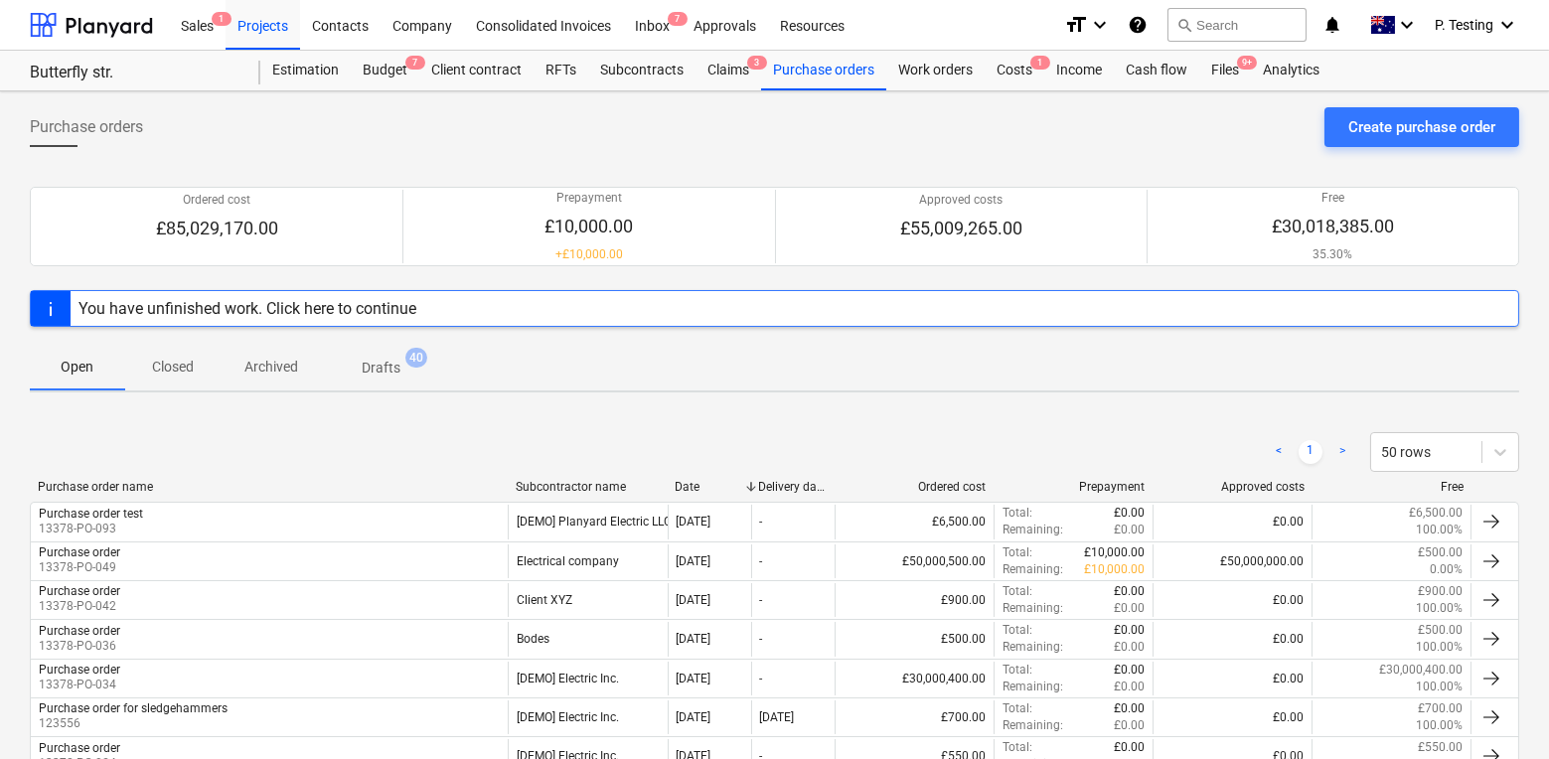
click at [383, 375] on p "Drafts" at bounding box center [381, 368] width 39 height 21
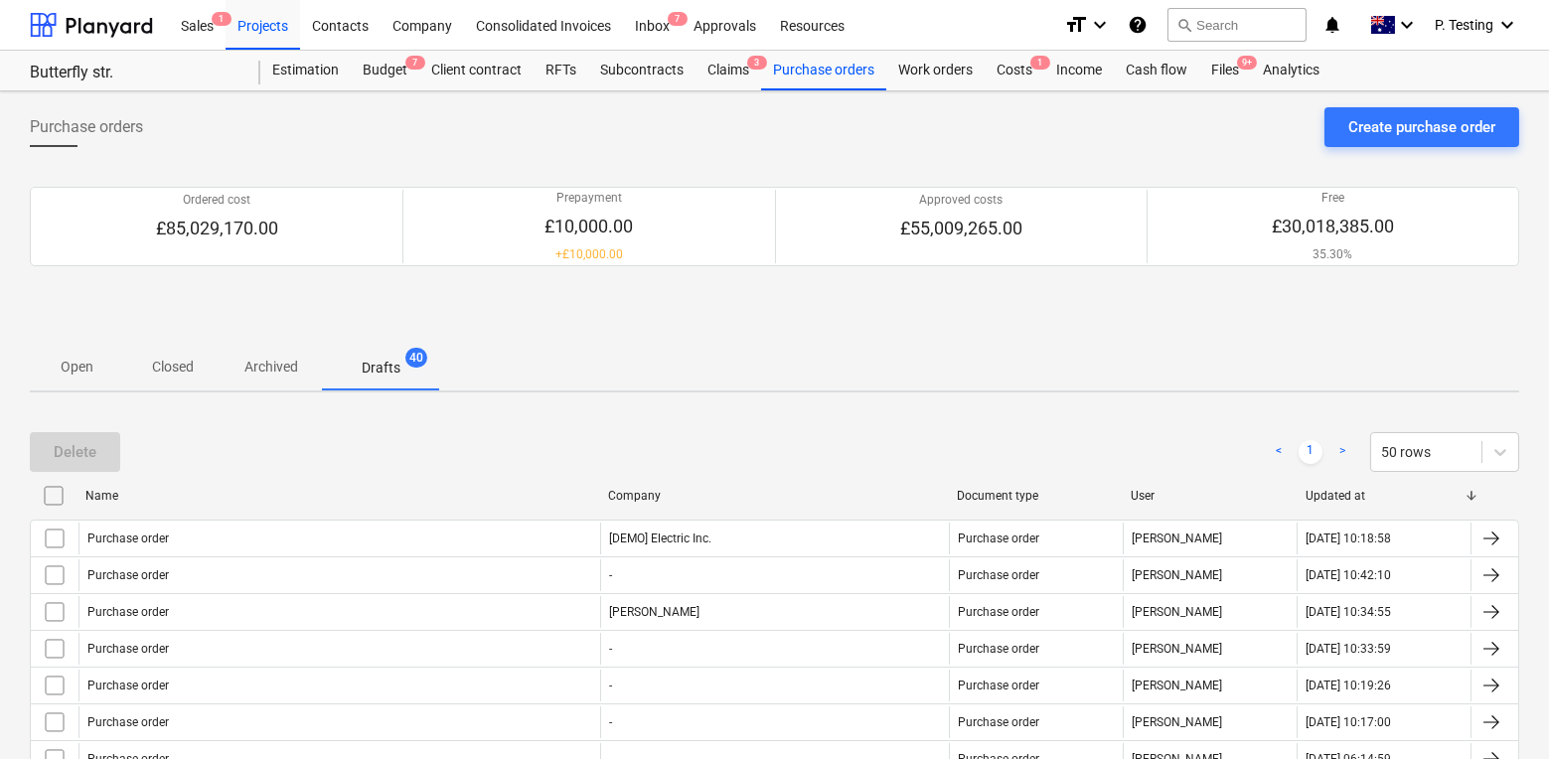
scroll to position [123, 0]
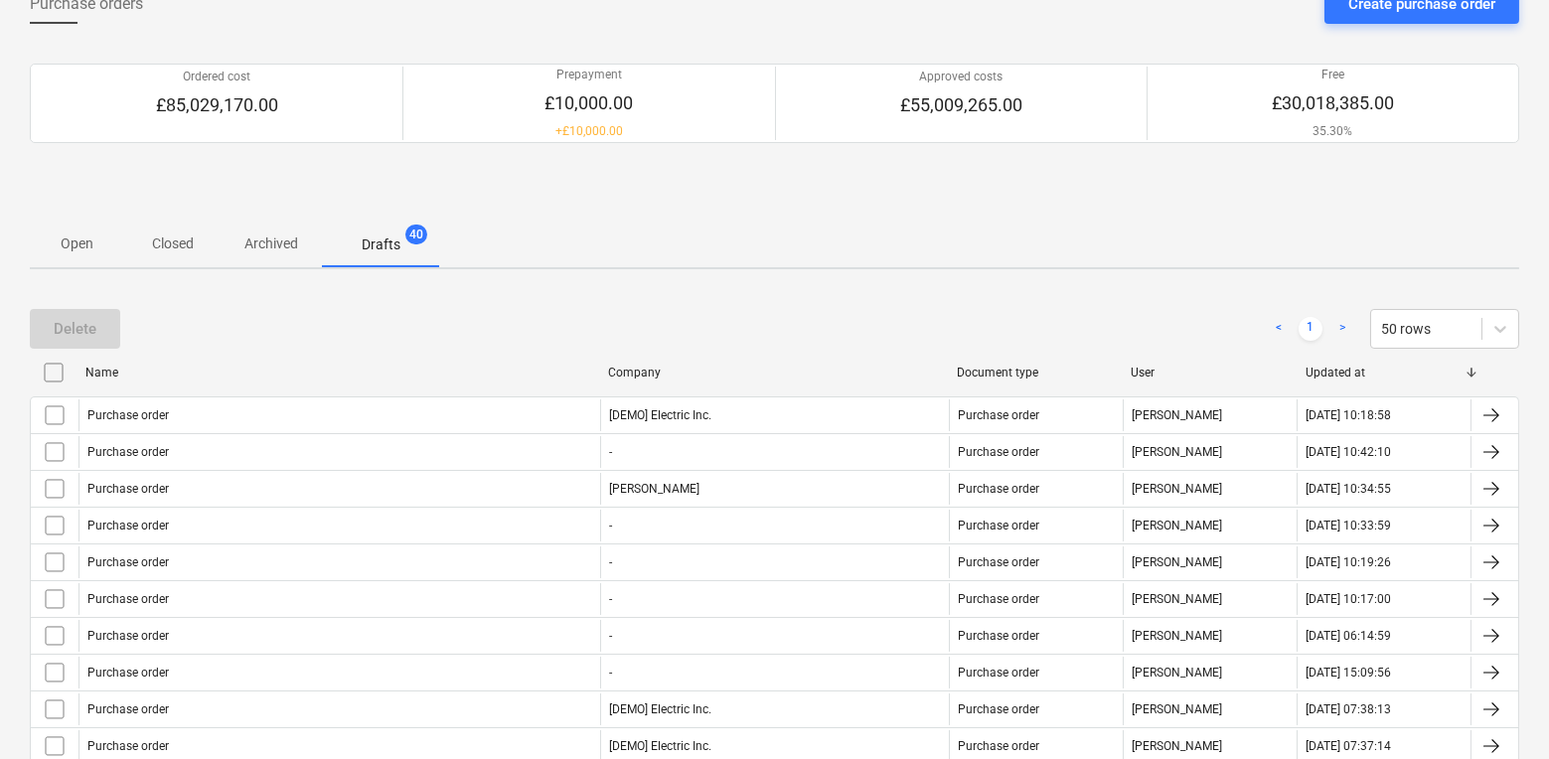
click at [1354, 373] on div "Updated at" at bounding box center [1385, 373] width 158 height 14
